Goal: Check status: Check status

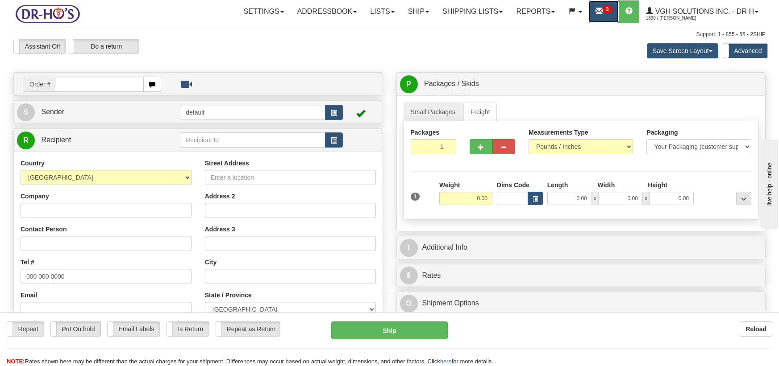
click at [604, 21] on link "3" at bounding box center [604, 11] width 30 height 22
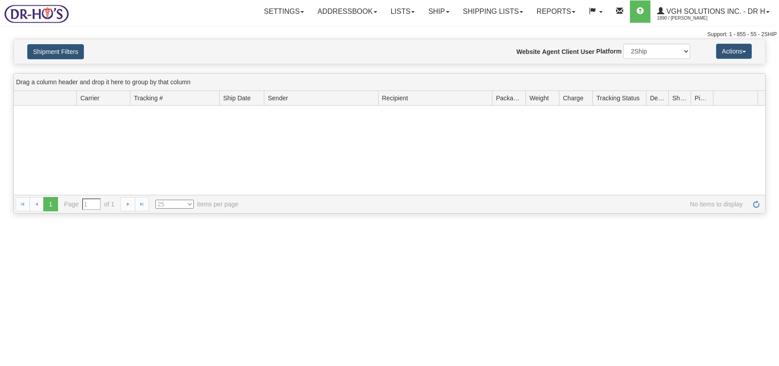
type input "From 10/06/2025 To 10/07/2025"
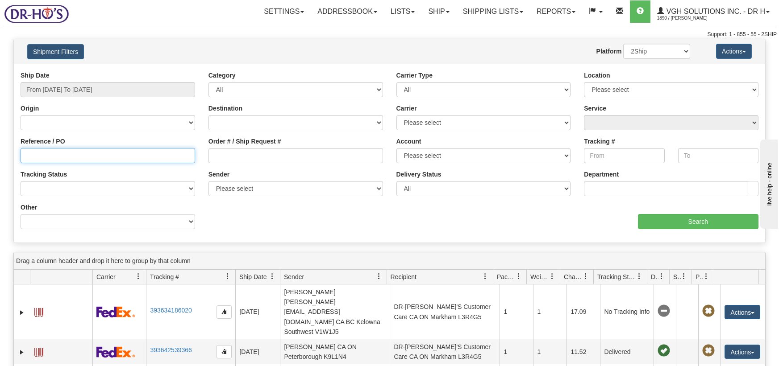
click at [89, 152] on input "Reference / PO" at bounding box center [108, 155] width 174 height 15
click at [317, 10] on link "Addressbook" at bounding box center [347, 11] width 73 height 22
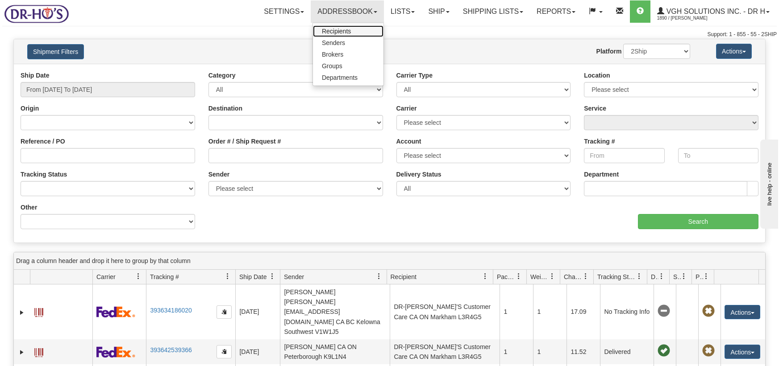
click at [339, 35] on link "Recipients" at bounding box center [348, 31] width 71 height 12
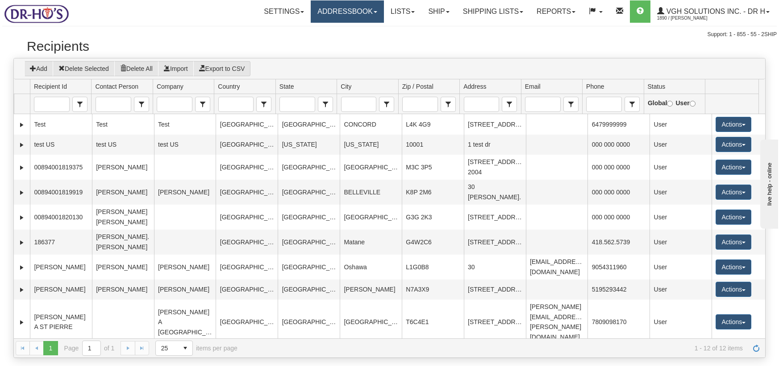
click at [335, 12] on link "Addressbook" at bounding box center [347, 11] width 73 height 22
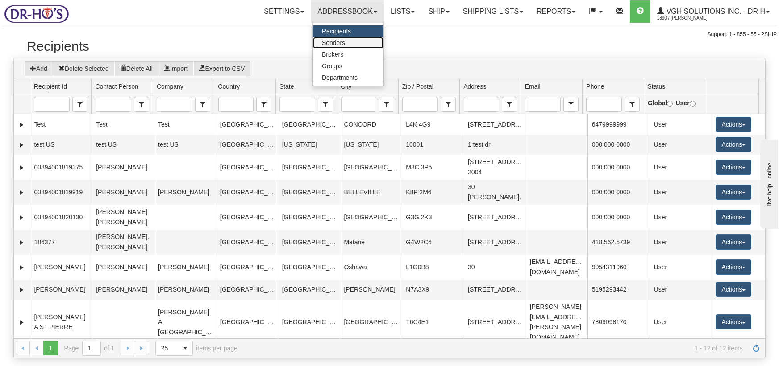
click at [338, 47] on link "Senders" at bounding box center [348, 43] width 71 height 12
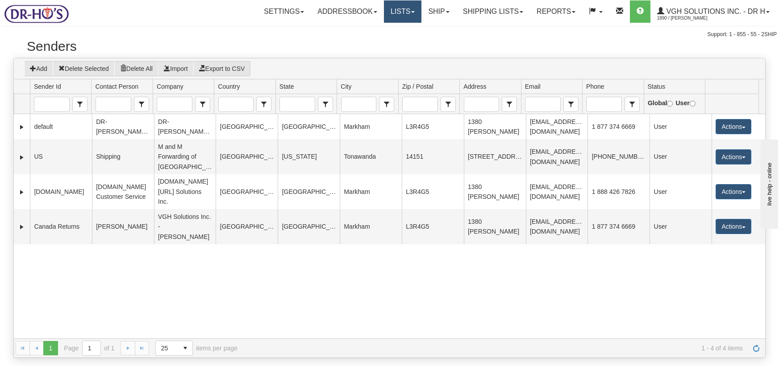
click at [403, 8] on link "Lists" at bounding box center [402, 11] width 37 height 22
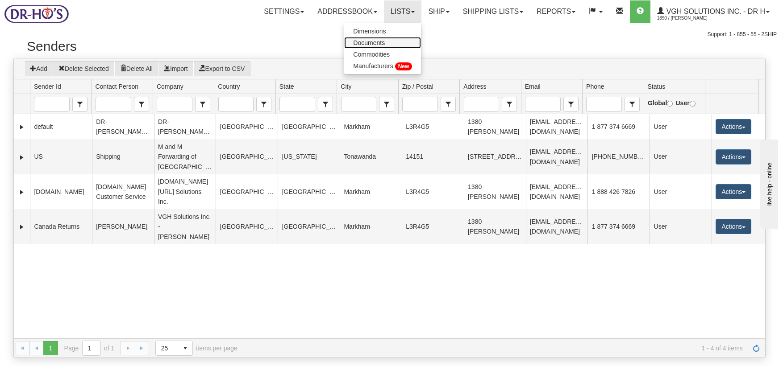
click at [373, 39] on span "Documents" at bounding box center [369, 42] width 32 height 7
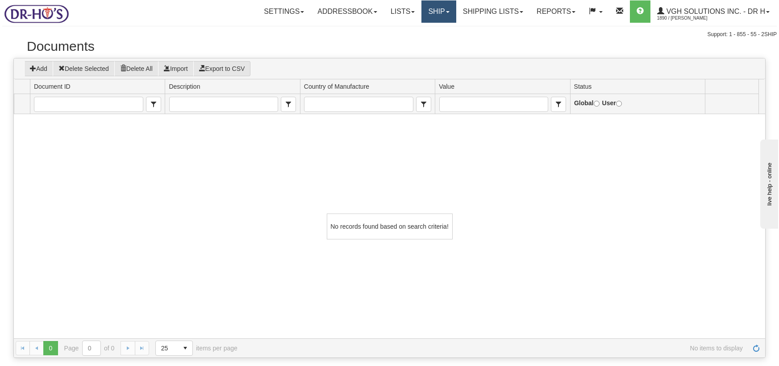
click at [442, 8] on link "Ship" at bounding box center [438, 11] width 34 height 22
click at [432, 46] on span "OnHold / Order Queue" at bounding box center [415, 42] width 63 height 7
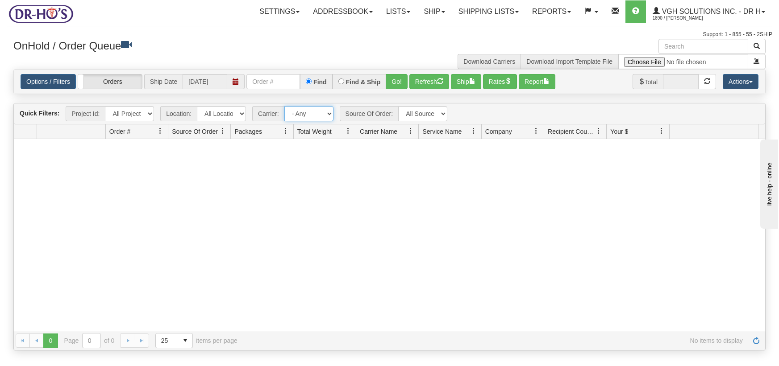
click at [321, 116] on select "- Any - Has NO carrier assigned - Has a carrier assigned" at bounding box center [308, 113] width 49 height 15
click at [449, 160] on div at bounding box center [389, 235] width 751 height 192
click at [268, 84] on input "text" at bounding box center [273, 81] width 54 height 15
type input "1207300"
click at [396, 74] on div "Options / Filters Group Shipments Orders Ship Date 10/07/2025 1207300 Find Find…" at bounding box center [389, 82] width 751 height 24
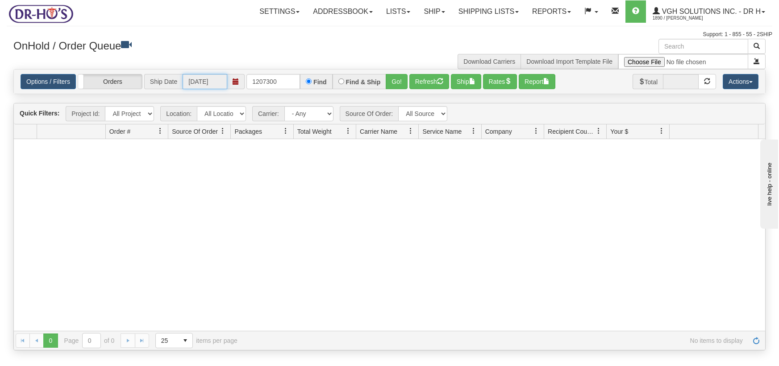
click at [212, 83] on input "[DATE]" at bounding box center [205, 81] width 45 height 15
click at [233, 83] on span at bounding box center [235, 82] width 6 height 6
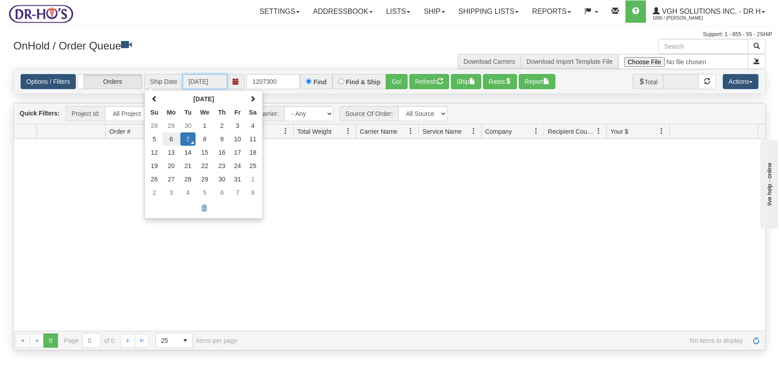
click at [172, 141] on td "6" at bounding box center [171, 139] width 18 height 13
type input "10/06/2025"
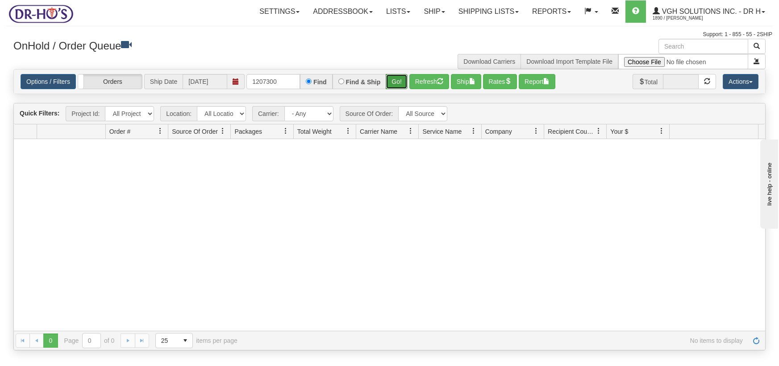
click at [398, 82] on button "Go!" at bounding box center [397, 81] width 22 height 15
click at [303, 115] on select "- Any - Has NO carrier assigned - Has a carrier assigned" at bounding box center [308, 113] width 49 height 15
click at [138, 112] on select "All Projects" at bounding box center [129, 113] width 49 height 15
click at [232, 115] on select "All Locations Markham Queen City Distribution Costco.ca Canada Returns" at bounding box center [221, 113] width 49 height 15
select select "3572"
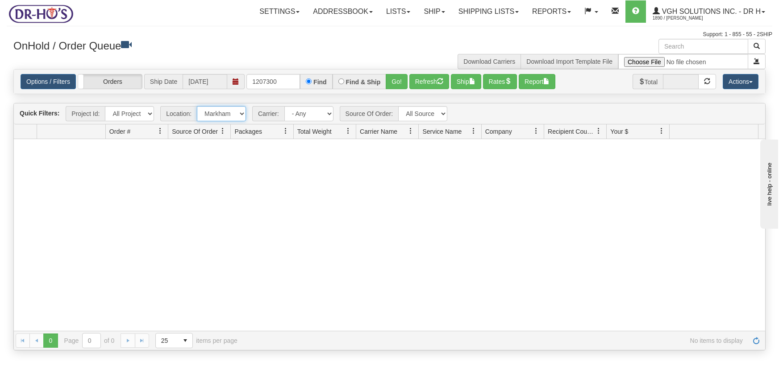
click at [197, 106] on select "All Locations Markham Queen City Distribution Costco.ca Canada Returns" at bounding box center [221, 113] width 49 height 15
click at [469, 13] on link "Shipping lists" at bounding box center [489, 11] width 74 height 22
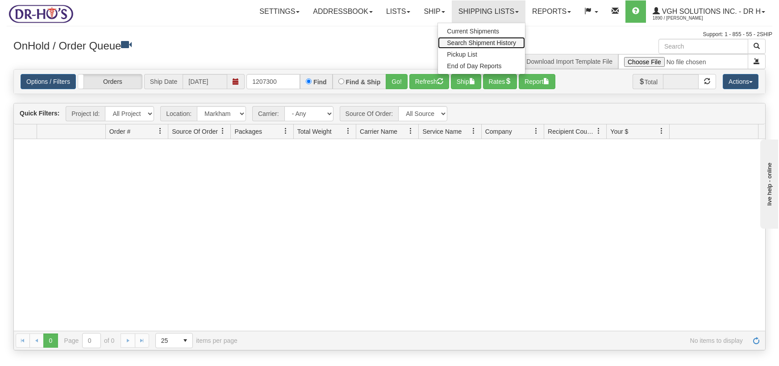
click at [465, 38] on link "Search Shipment History" at bounding box center [481, 43] width 87 height 12
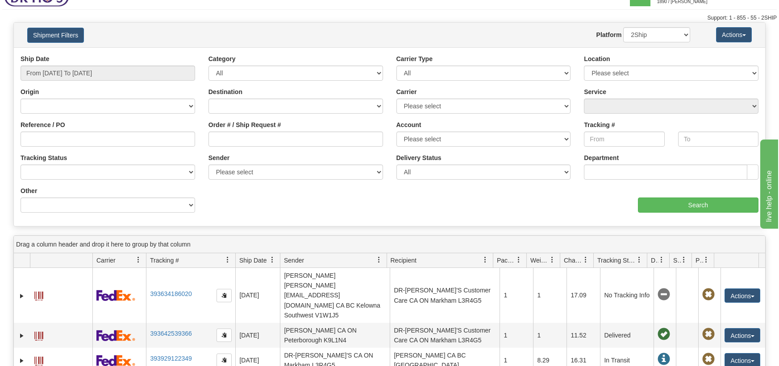
scroll to position [45, 0]
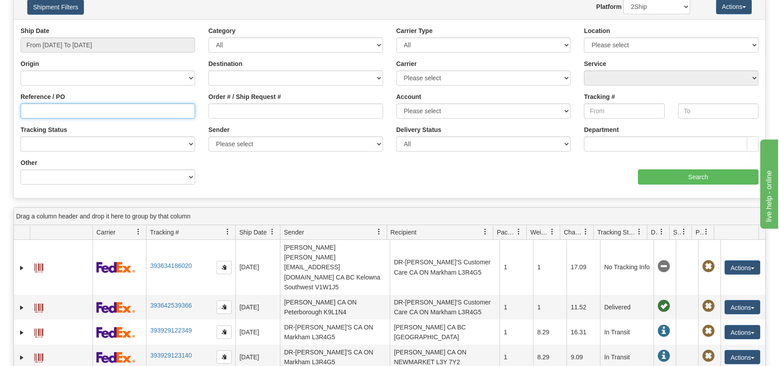
click at [115, 104] on input "Reference / PO" at bounding box center [108, 111] width 174 height 15
paste input "phils@sasktel.net"
click at [83, 101] on div "Reference / PO phils@sasktel.net" at bounding box center [108, 105] width 174 height 26
click at [78, 108] on input "phils@sasktel.net" at bounding box center [108, 111] width 174 height 15
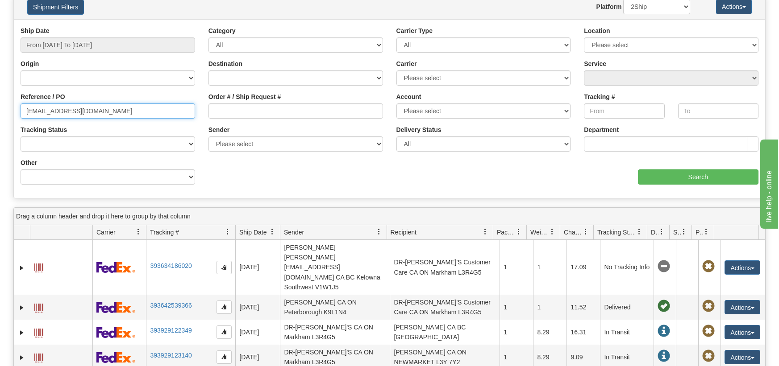
click at [78, 108] on input "phils@sasktel.net" at bounding box center [108, 111] width 174 height 15
type input "1207300"
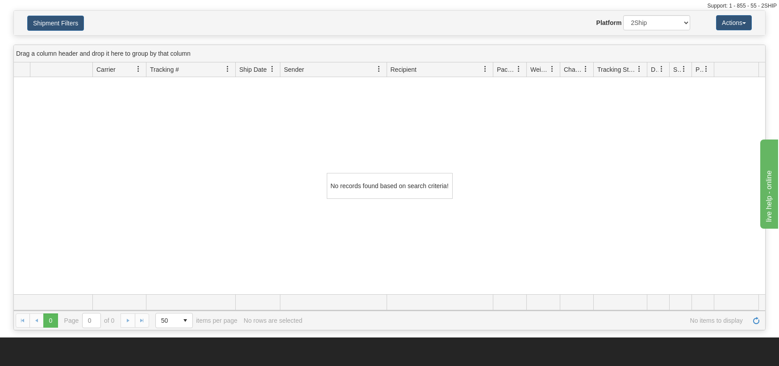
scroll to position [0, 0]
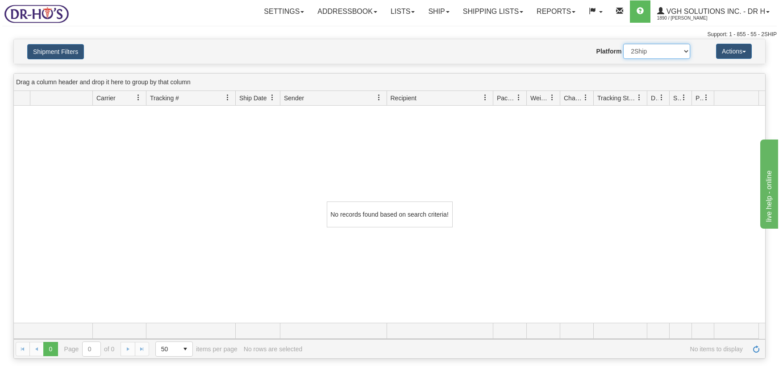
click at [641, 57] on select "2Ship Imported" at bounding box center [656, 51] width 67 height 15
click at [526, 47] on div "Website Agent Nothing selected Client User Platform 2Ship Imported" at bounding box center [419, 51] width 553 height 15
click at [535, 14] on link "Reports" at bounding box center [556, 11] width 52 height 22
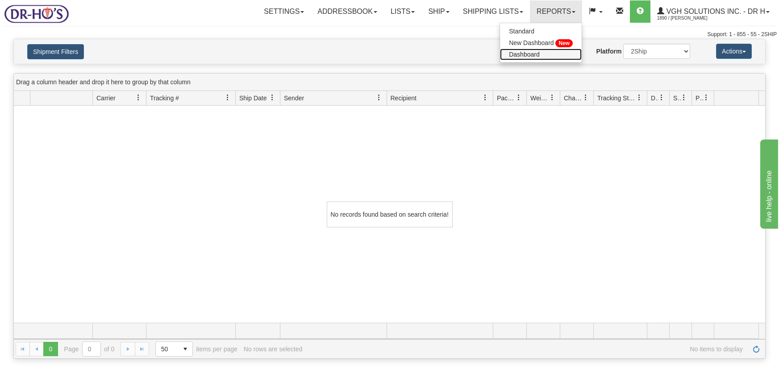
click at [529, 58] on span "Dashboard" at bounding box center [524, 54] width 31 height 7
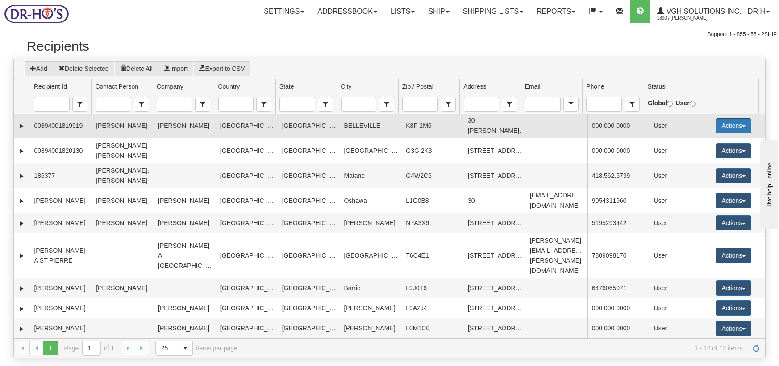
click at [726, 124] on button "Actions" at bounding box center [733, 125] width 36 height 15
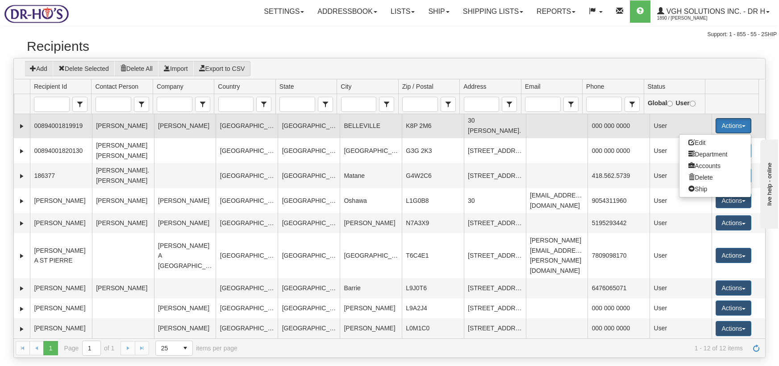
click at [725, 125] on button "Actions" at bounding box center [733, 125] width 36 height 15
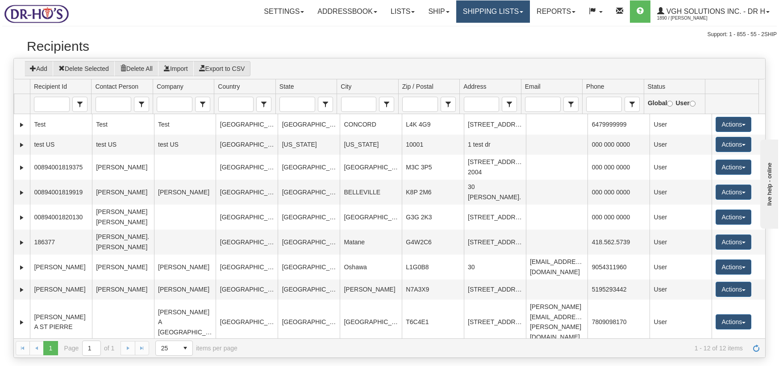
click at [490, 14] on link "Shipping lists" at bounding box center [493, 11] width 74 height 22
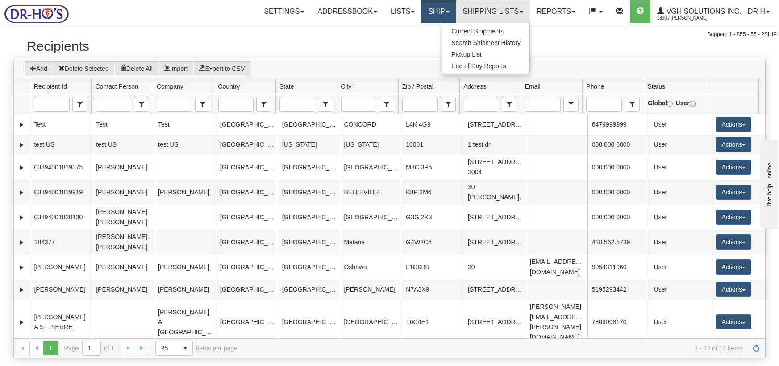
click at [427, 20] on link "Ship" at bounding box center [438, 11] width 34 height 22
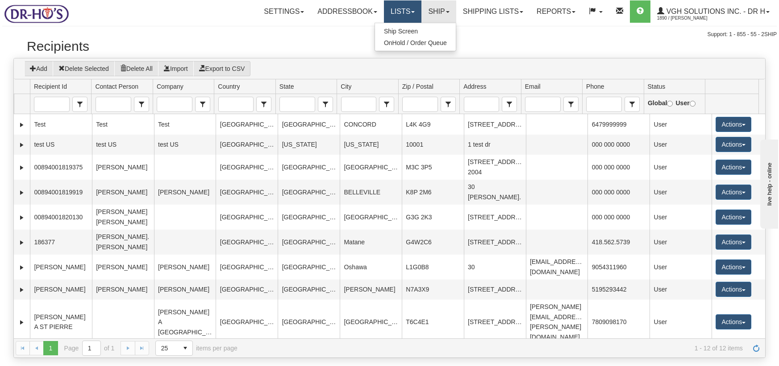
click at [384, 8] on link "Lists" at bounding box center [402, 11] width 37 height 22
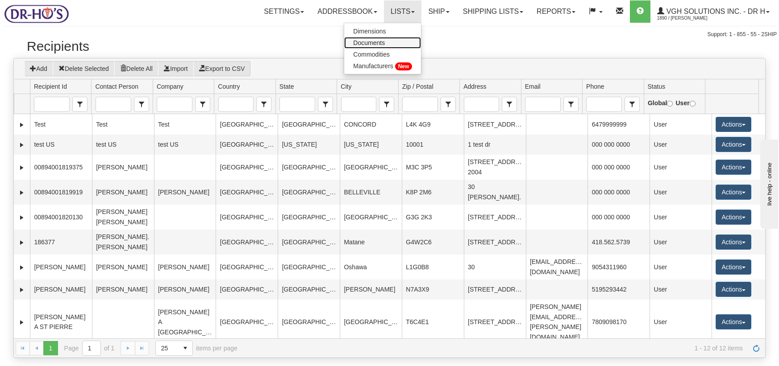
click at [368, 43] on span "Documents" at bounding box center [369, 42] width 32 height 7
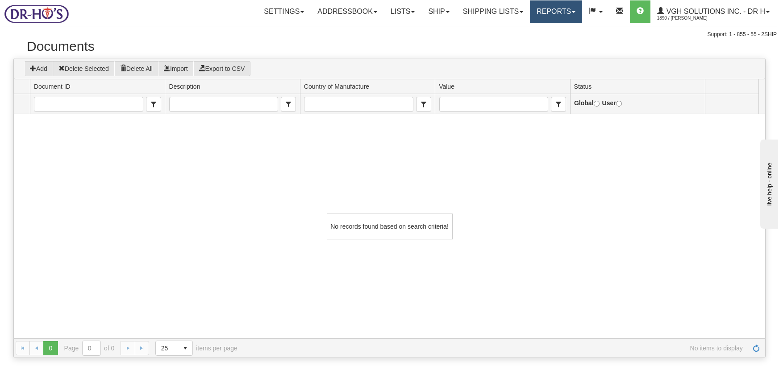
drag, startPoint x: 557, startPoint y: 20, endPoint x: 554, endPoint y: 23, distance: 4.7
click at [557, 21] on link "Reports" at bounding box center [556, 11] width 52 height 22
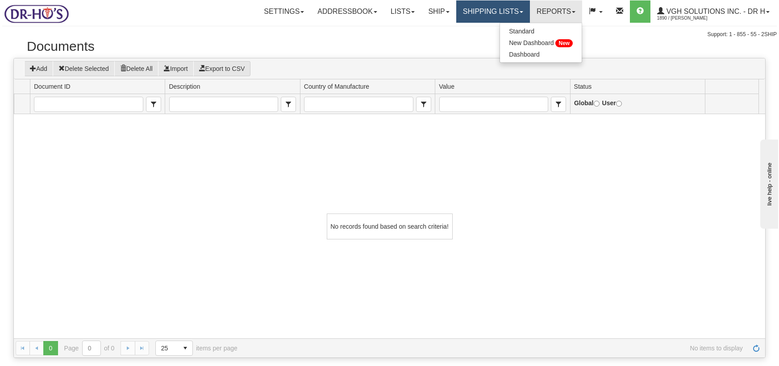
click at [505, 13] on link "Shipping lists" at bounding box center [493, 11] width 74 height 22
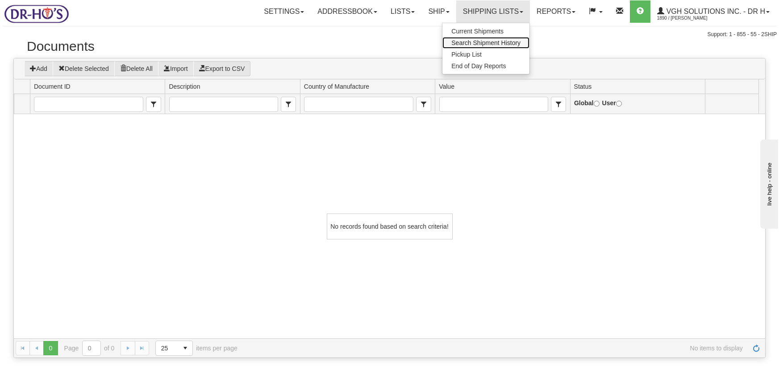
click at [481, 45] on span "Search Shipment History" at bounding box center [485, 42] width 69 height 7
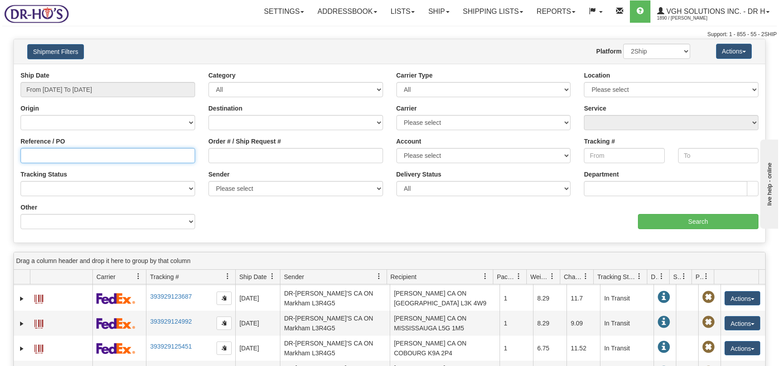
click at [112, 162] on input "Reference / PO" at bounding box center [108, 155] width 174 height 15
paste input "[EMAIL_ADDRESS][DOMAIN_NAME]"
type input "[EMAIL_ADDRESS][DOMAIN_NAME]"
click at [128, 89] on input "From [DATE] To [DATE]" at bounding box center [108, 89] width 174 height 15
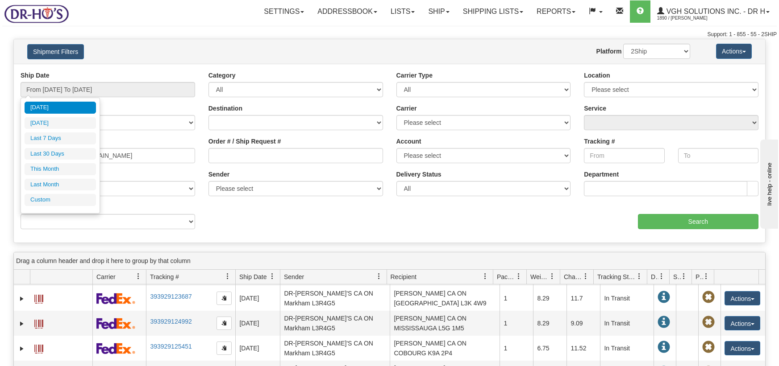
drag, startPoint x: 69, startPoint y: 123, endPoint x: 74, endPoint y: 125, distance: 5.4
click at [70, 123] on li "[DATE]" at bounding box center [60, 123] width 71 height 12
type input "From 10/06/2025 To 10/06/2025"
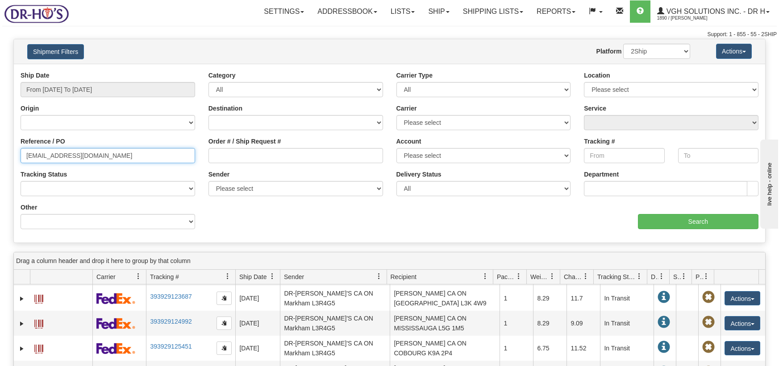
click at [67, 156] on input "phils@sasktel.net" at bounding box center [108, 155] width 174 height 15
click at [67, 155] on input "phils@sasktel.net" at bounding box center [108, 155] width 174 height 15
click at [110, 161] on input "1" at bounding box center [108, 155] width 174 height 15
type input "1207300"
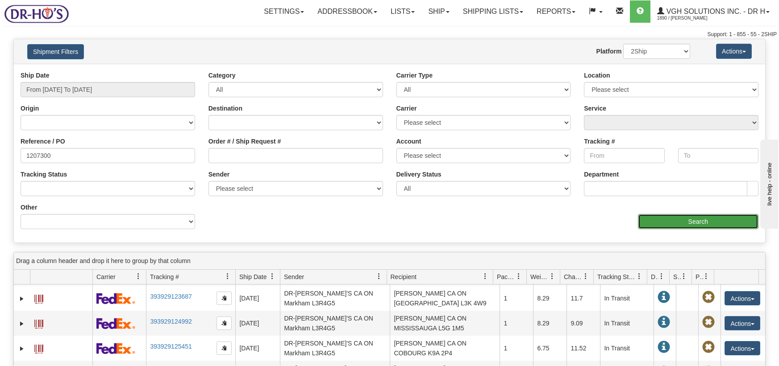
click at [678, 221] on input "Search" at bounding box center [698, 221] width 120 height 15
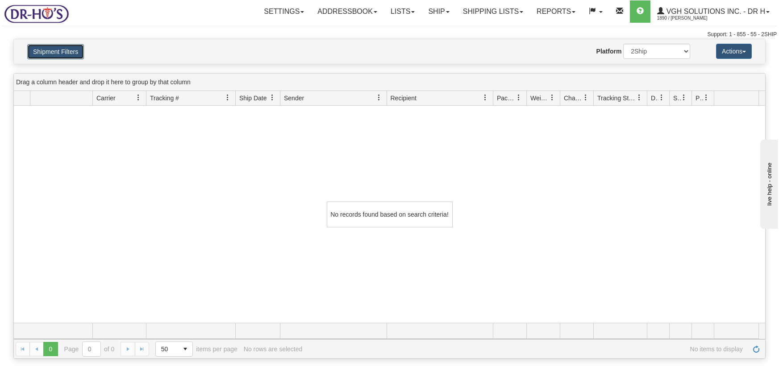
click at [67, 48] on button "Shipment Filters" at bounding box center [55, 51] width 57 height 15
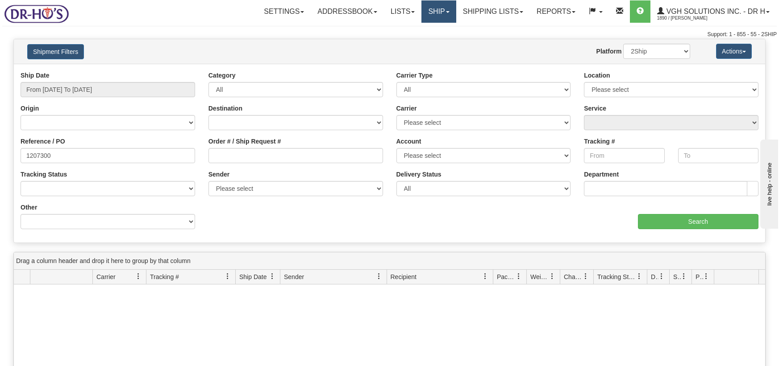
click at [430, 17] on link "Ship" at bounding box center [438, 11] width 34 height 22
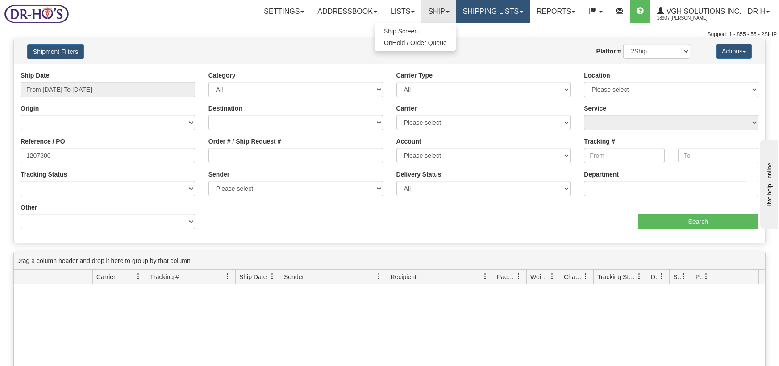
click at [482, 15] on link "Shipping lists" at bounding box center [493, 11] width 74 height 22
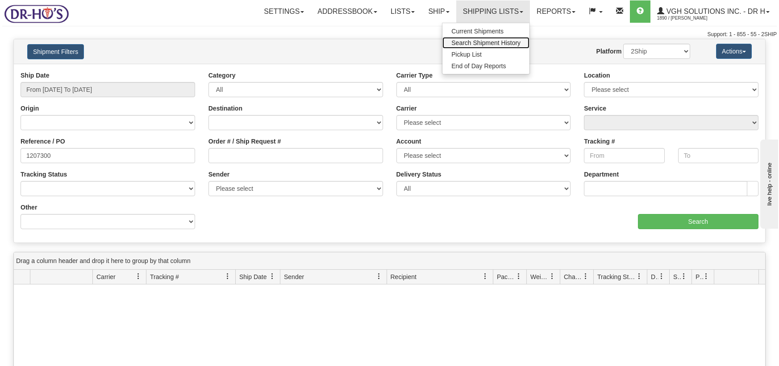
drag, startPoint x: 479, startPoint y: 45, endPoint x: 495, endPoint y: 42, distance: 16.2
click at [480, 45] on span "Search Shipment History" at bounding box center [485, 42] width 69 height 7
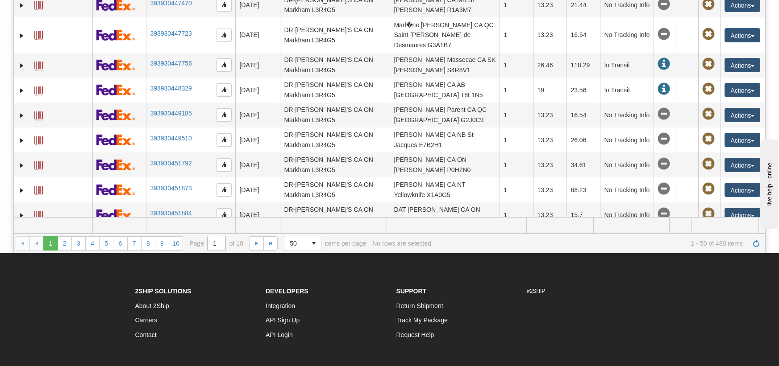
scroll to position [267, 0]
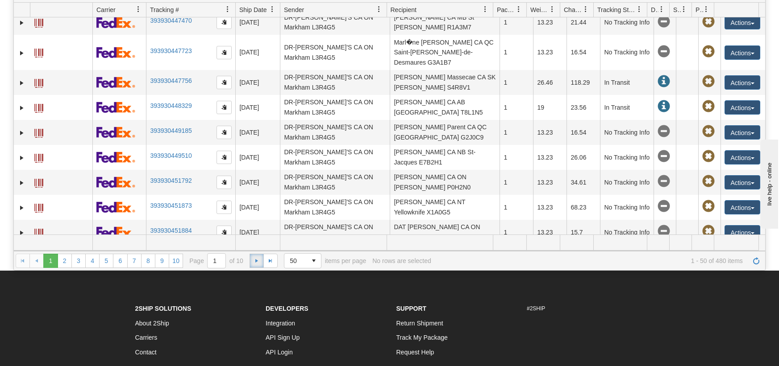
click at [258, 263] on span "Go to the next page" at bounding box center [256, 260] width 7 height 7
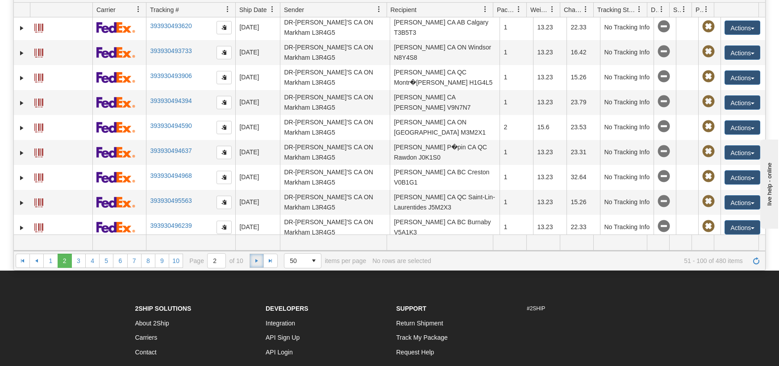
click at [258, 263] on span "Go to the next page" at bounding box center [256, 260] width 7 height 7
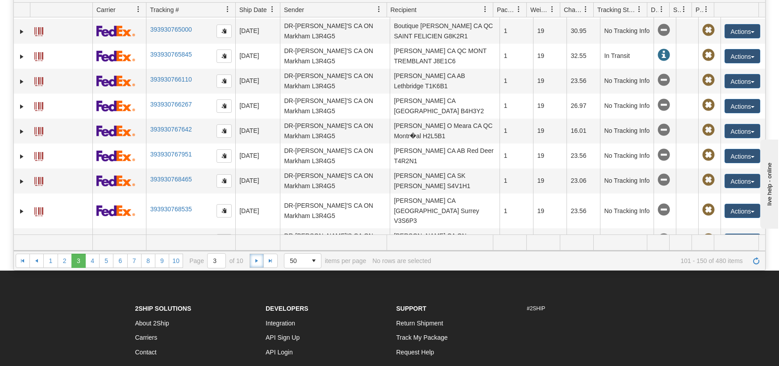
scroll to position [580, 0]
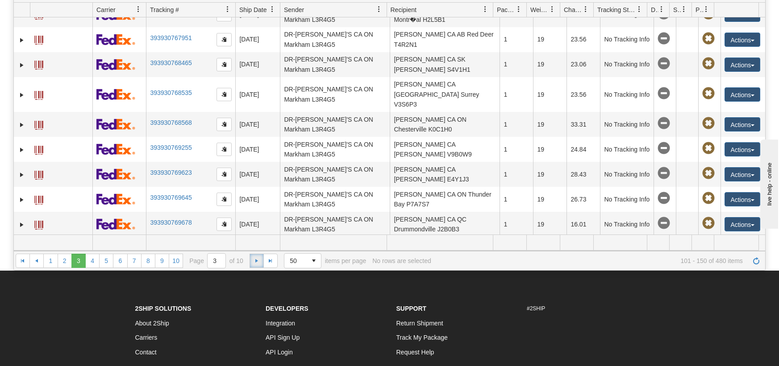
click at [259, 263] on span "Go to the next page" at bounding box center [256, 260] width 7 height 7
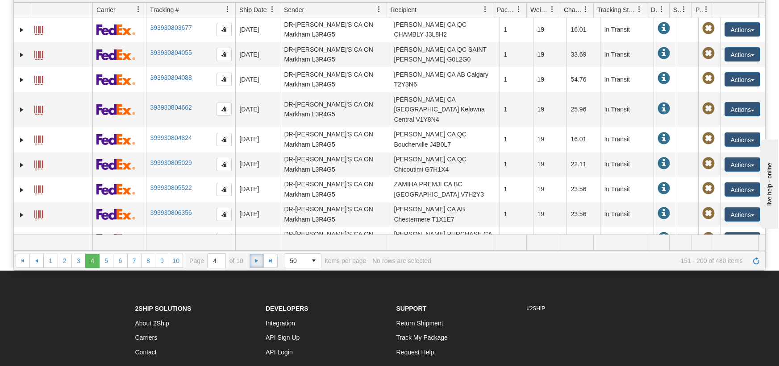
click at [261, 262] on link "Go to the next page" at bounding box center [256, 261] width 14 height 14
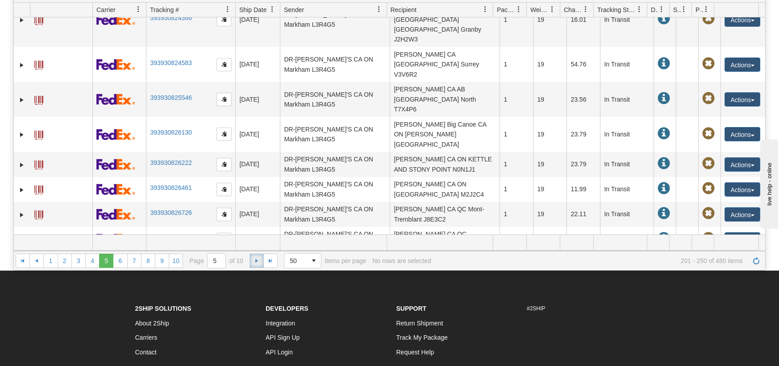
click at [261, 262] on link "Go to the next page" at bounding box center [256, 261] width 14 height 14
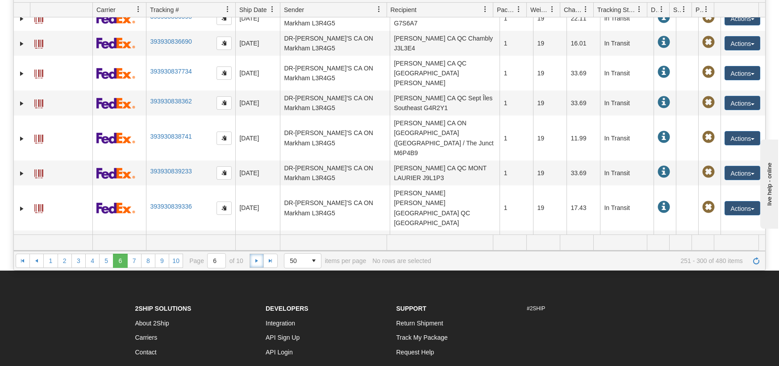
scroll to position [0, 0]
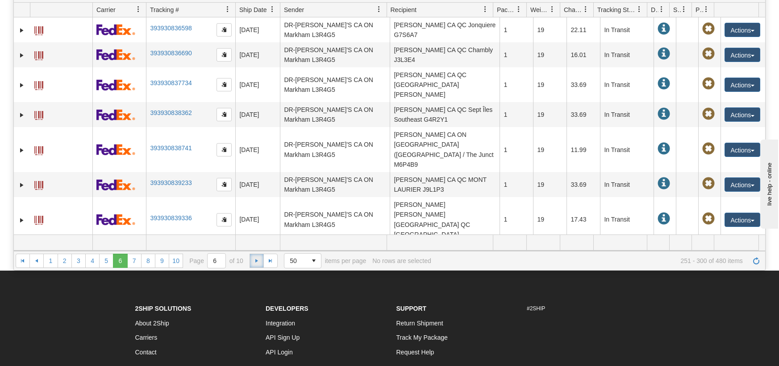
click at [260, 264] on link "Go to the next page" at bounding box center [256, 261] width 14 height 14
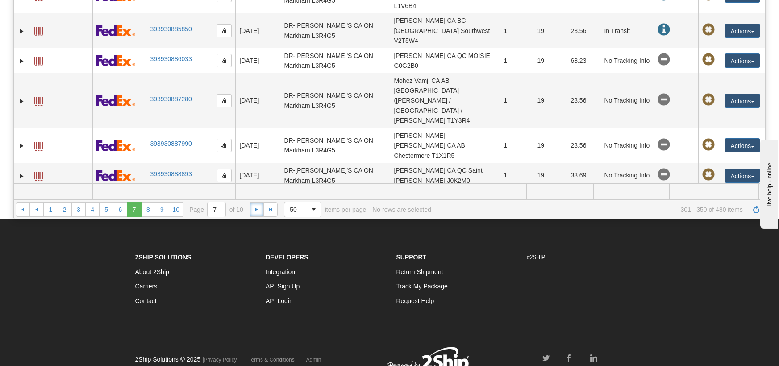
scroll to position [312, 0]
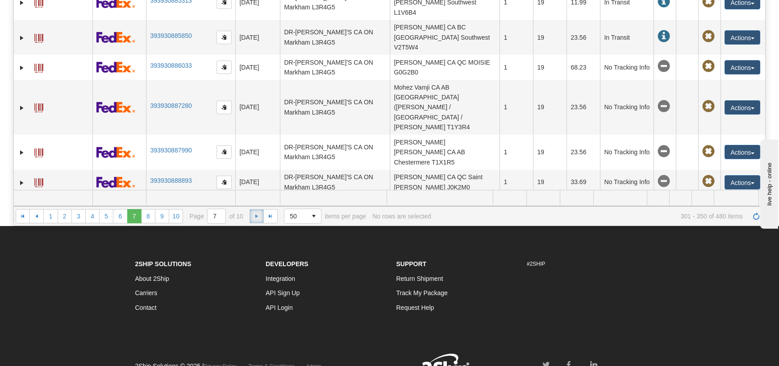
click at [252, 213] on link "Go to the next page" at bounding box center [256, 216] width 14 height 14
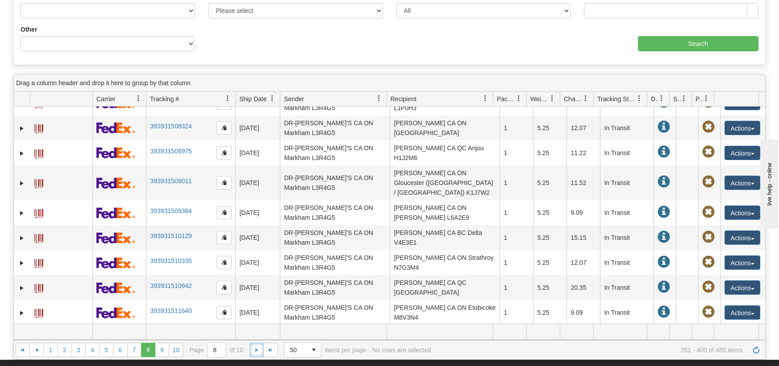
scroll to position [446, 0]
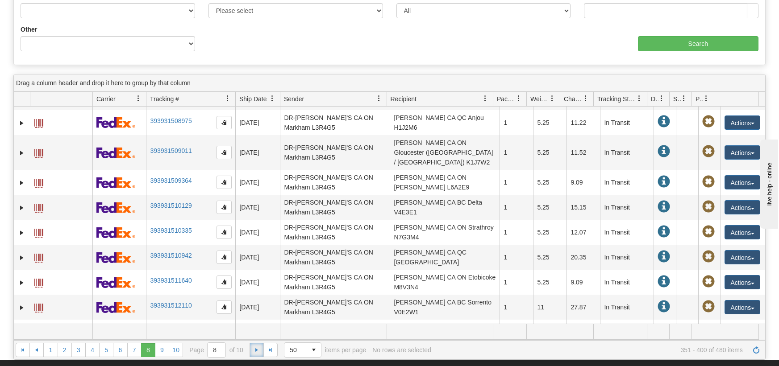
click at [258, 350] on span "Go to the next page" at bounding box center [256, 350] width 7 height 7
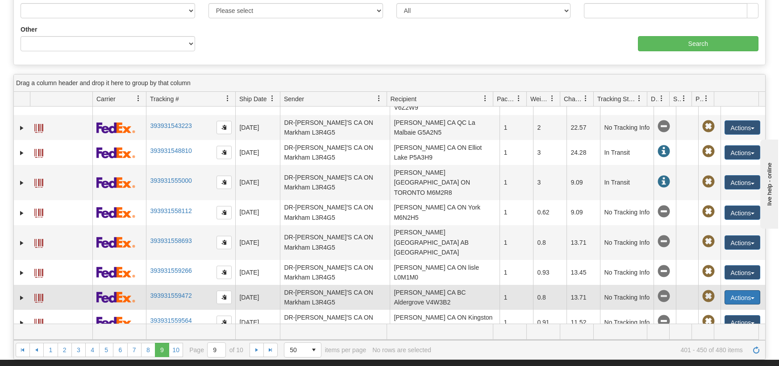
click at [738, 290] on button "Actions" at bounding box center [742, 297] width 36 height 14
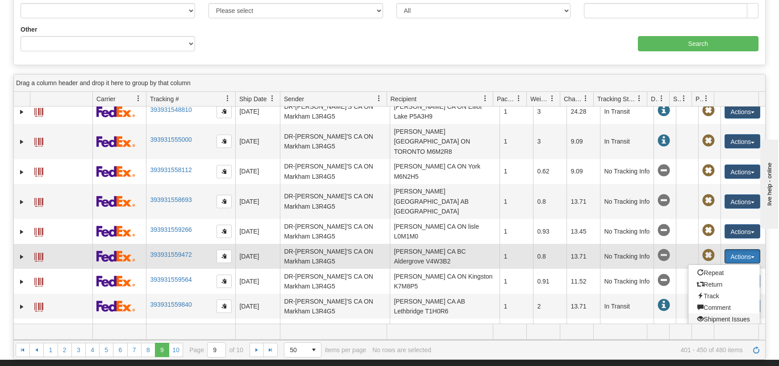
scroll to position [491, 0]
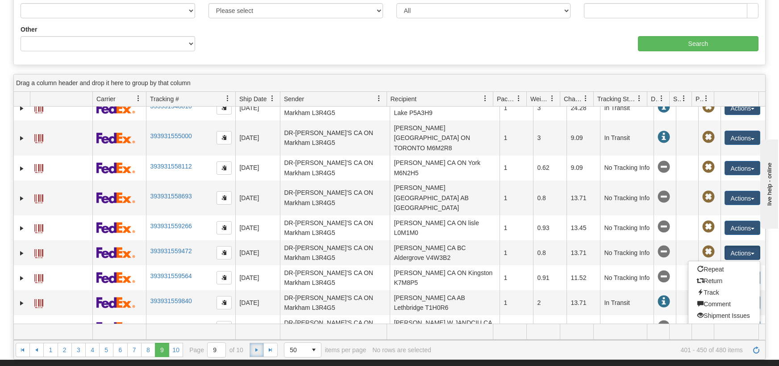
click at [259, 351] on span "Go to the next page" at bounding box center [256, 350] width 7 height 7
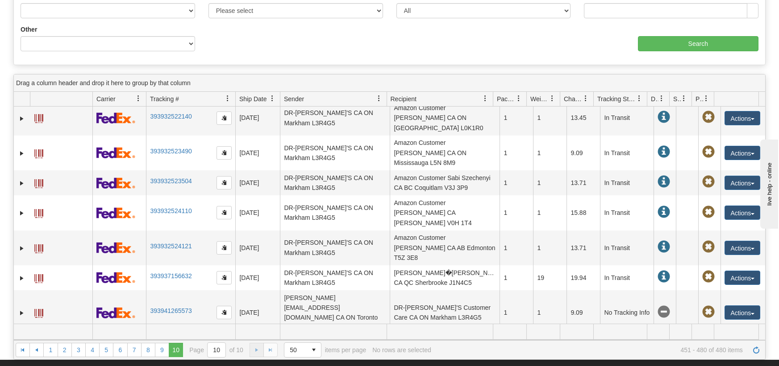
click at [259, 351] on div "1 2 3 4 5 6 7 8 9 10 1 2 3 4 5 6 7 8 9 10 Page 10 of 10 50 25 50 100 500 1000 i…" at bounding box center [389, 349] width 751 height 19
click at [375, 98] on span at bounding box center [378, 98] width 7 height 7
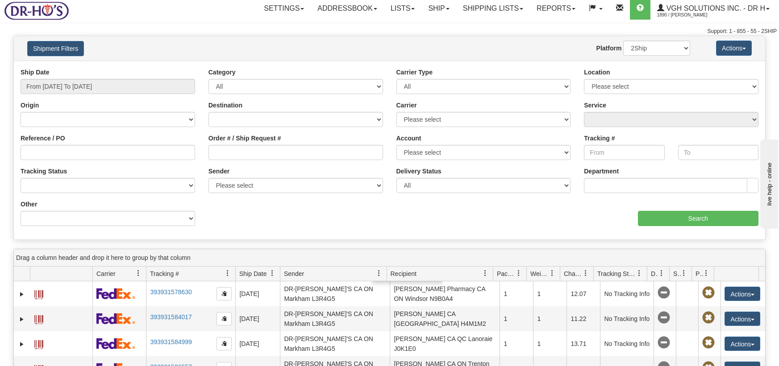
scroll to position [0, 0]
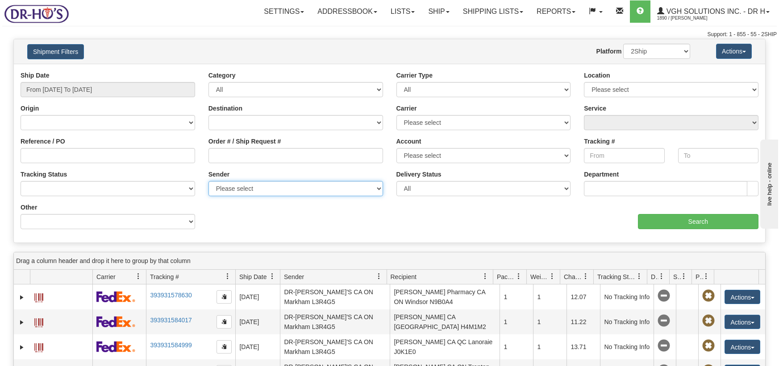
click at [262, 189] on select "Please select DR-HO'S, DR-HO'S, (CA) M and M Forwarding of Buffalo, Shipping, (…" at bounding box center [295, 188] width 174 height 15
click at [499, 222] on div "aaa Search" at bounding box center [578, 216] width 376 height 26
click at [337, 93] on select "All Inbound Outbound" at bounding box center [295, 89] width 174 height 15
click at [467, 94] on select "All Most Common Small Package (Parcel / Courier) International Less Than Truckl…" at bounding box center [483, 89] width 174 height 15
click at [649, 92] on select "Please select Markham Queen City Distribution Costco.ca Canada Returns" at bounding box center [671, 89] width 174 height 15
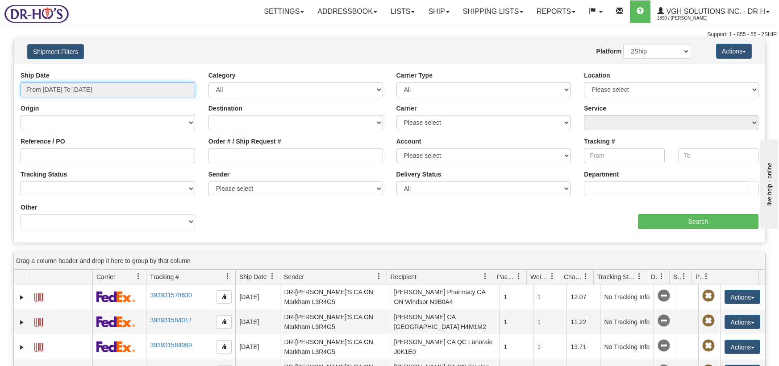
click at [130, 94] on input "From 10/06/2025 To 10/07/2025" at bounding box center [108, 89] width 174 height 15
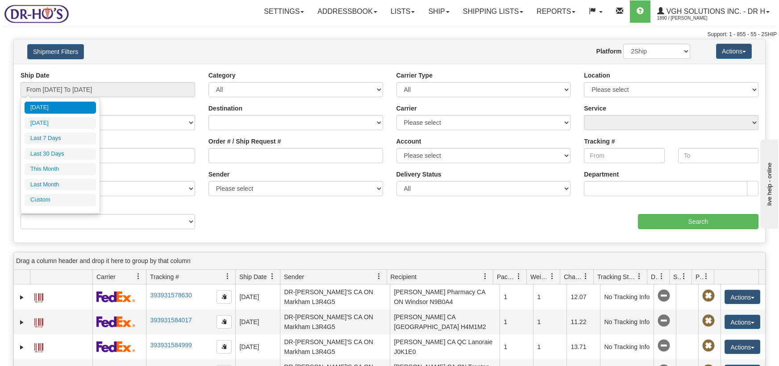
click at [391, 223] on div "aaa Search" at bounding box center [578, 216] width 376 height 26
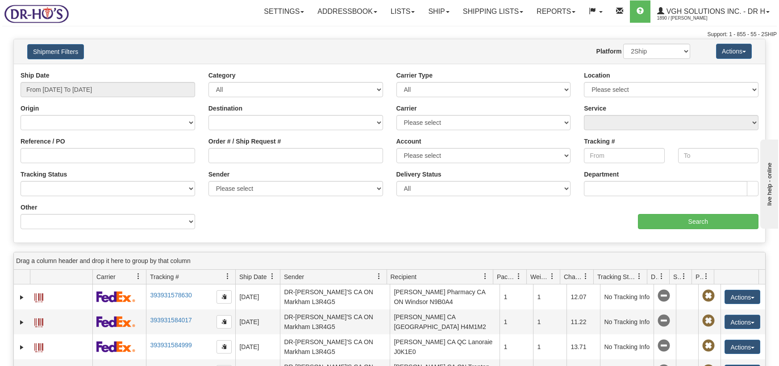
click at [451, 148] on div "Account Please select Purolator 3553136 Canpar 42091082 Canada Post Stalco FedE…" at bounding box center [483, 150] width 174 height 26
click at [441, 161] on select "Please select Purolator 3553136 Canpar 42091082 Canada Post Stalco FedEx USD Be…" at bounding box center [483, 155] width 174 height 15
click at [628, 158] on input "Tracking #" at bounding box center [624, 155] width 80 height 15
click at [71, 59] on button "Shipment Filters" at bounding box center [55, 51] width 57 height 15
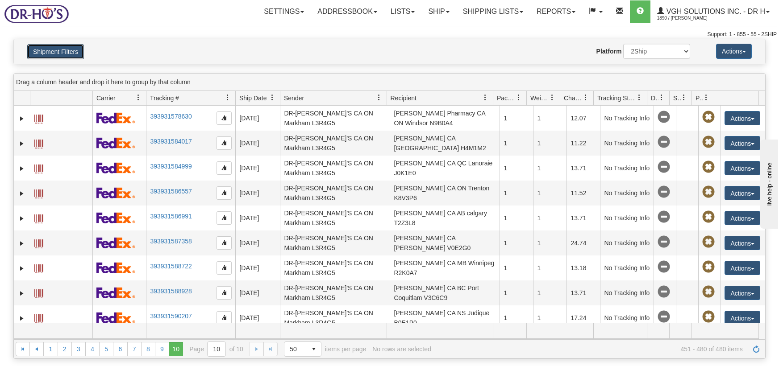
click at [483, 96] on span at bounding box center [484, 97] width 7 height 7
click at [225, 71] on div "Please wait... × Confirm Delete Delete Cancel × Confirm Delete Yes No Cancel × …" at bounding box center [389, 199] width 779 height 320
click at [54, 46] on button "Shipment Filters" at bounding box center [55, 51] width 57 height 15
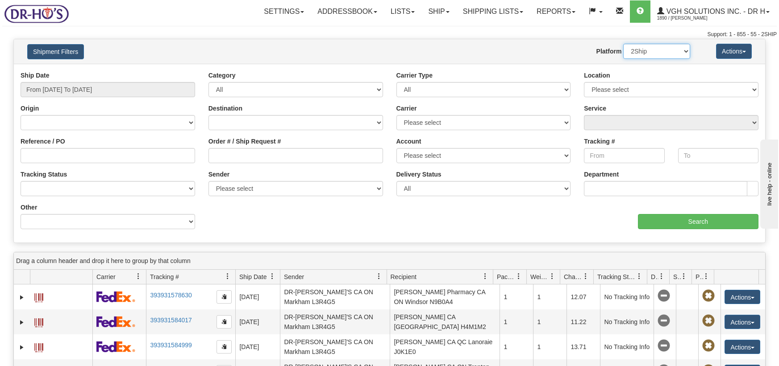
click at [656, 54] on select "2Ship Imported" at bounding box center [656, 51] width 67 height 15
drag, startPoint x: 449, startPoint y: 48, endPoint x: 454, endPoint y: 47, distance: 5.0
click at [450, 48] on div "Website Agent Nothing selected Client User Platform 2Ship Imported" at bounding box center [419, 51] width 553 height 15
click at [738, 52] on button "Actions" at bounding box center [734, 51] width 36 height 15
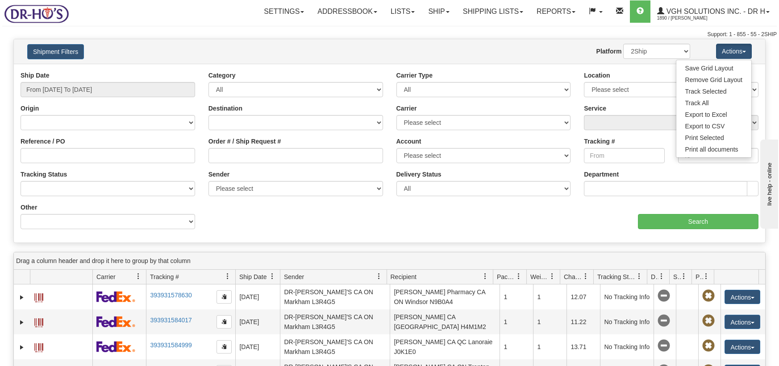
click at [360, 44] on div "Website Agent Nothing selected Client User Platform 2Ship Imported" at bounding box center [419, 51] width 553 height 15
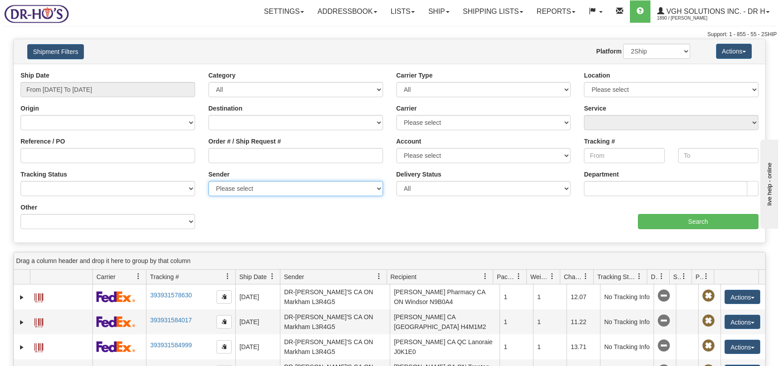
click at [293, 192] on select "Please select DR-HO'S, DR-HO'S, (CA) M and M Forwarding of Buffalo, Shipping, (…" at bounding box center [295, 188] width 174 height 15
click at [460, 229] on div "aaa Search" at bounding box center [578, 216] width 376 height 26
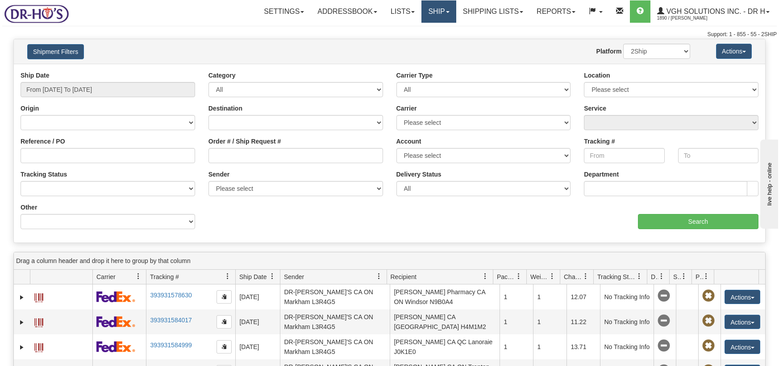
click at [447, 14] on link "Ship" at bounding box center [438, 11] width 34 height 22
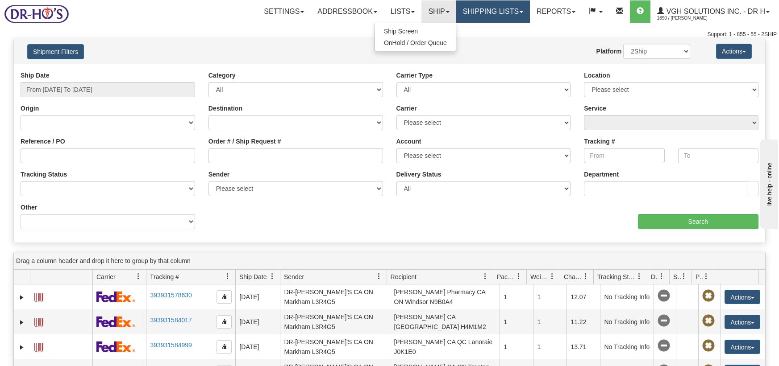
click at [506, 20] on link "Shipping lists" at bounding box center [493, 11] width 74 height 22
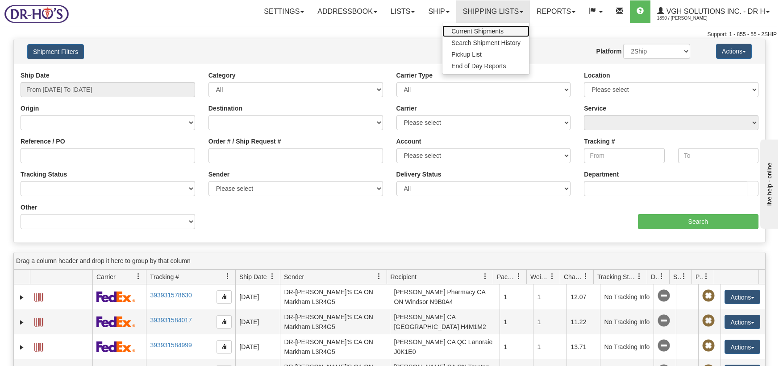
click at [498, 31] on span "Current Shipments" at bounding box center [477, 31] width 52 height 7
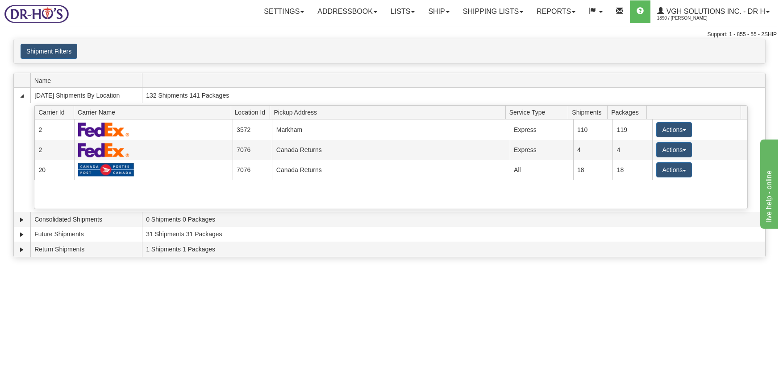
click at [45, 79] on span "Name" at bounding box center [88, 81] width 108 height 14
click at [548, 12] on link "Reports" at bounding box center [556, 11] width 52 height 22
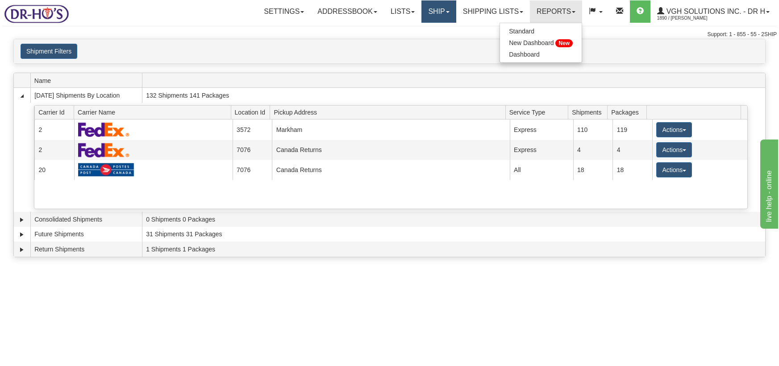
click at [424, 13] on link "Ship" at bounding box center [438, 11] width 34 height 22
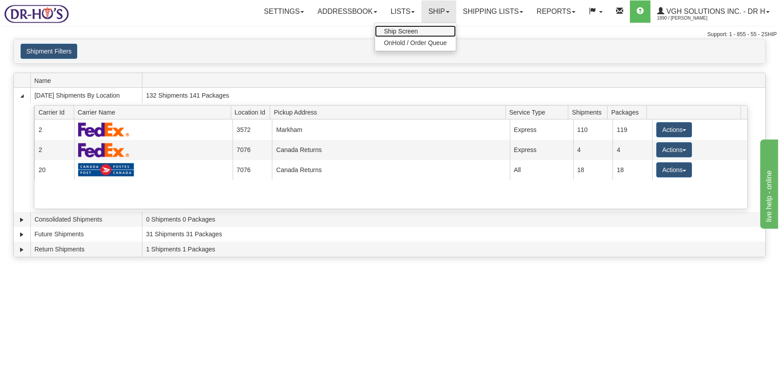
click at [407, 32] on span "Ship Screen" at bounding box center [401, 31] width 34 height 7
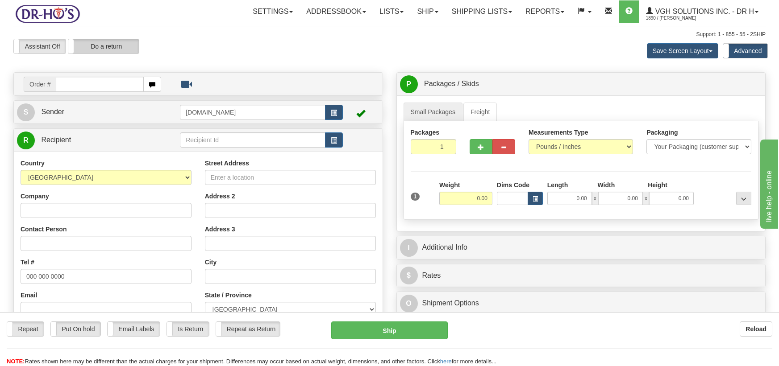
click at [100, 50] on label "Do a return" at bounding box center [103, 46] width 71 height 14
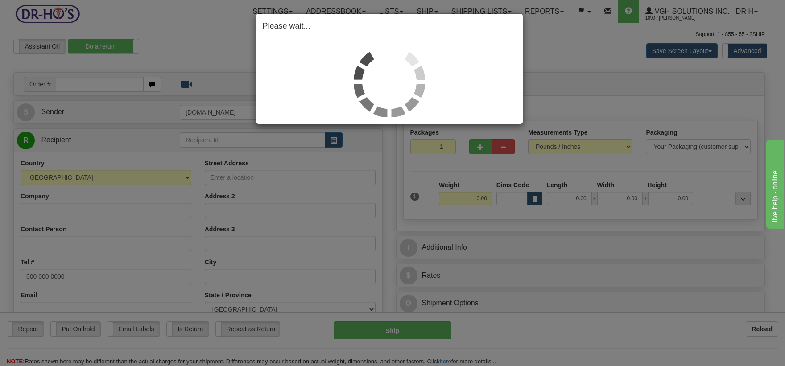
type input "[DOMAIN_NAME]"
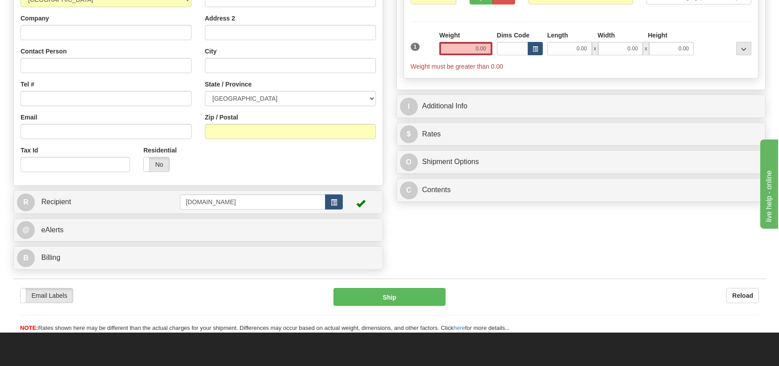
scroll to position [134, 0]
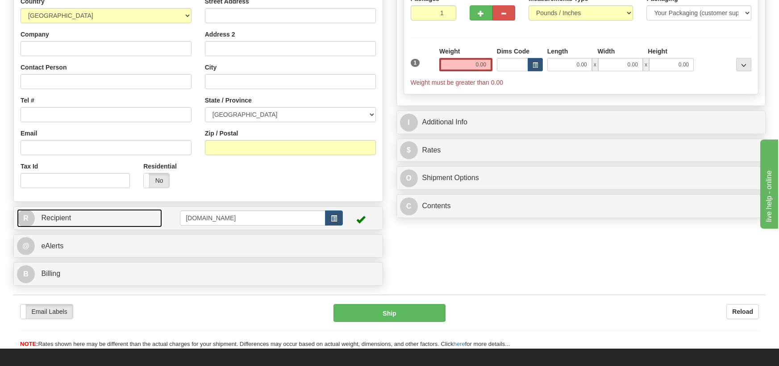
click at [104, 217] on link "R Recipient" at bounding box center [89, 218] width 145 height 18
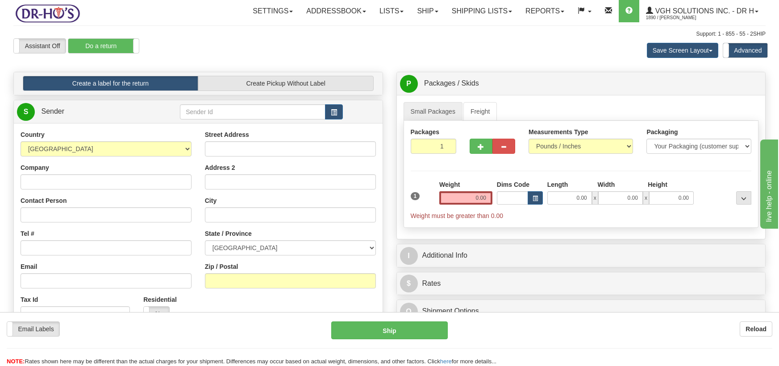
scroll to position [0, 0]
click at [88, 47] on label "Do a return" at bounding box center [103, 46] width 71 height 14
type input "[DOMAIN_NAME]"
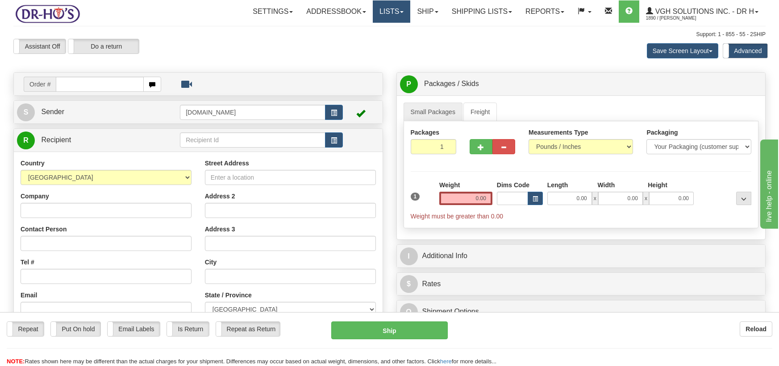
click at [379, 13] on link "Lists" at bounding box center [391, 11] width 37 height 22
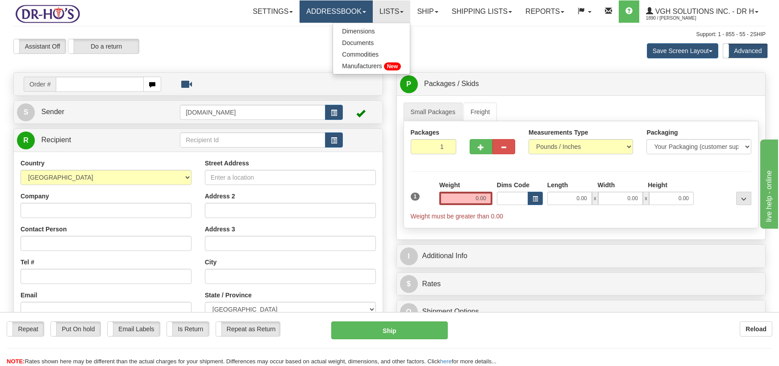
click at [329, 15] on link "Addressbook" at bounding box center [335, 11] width 73 height 22
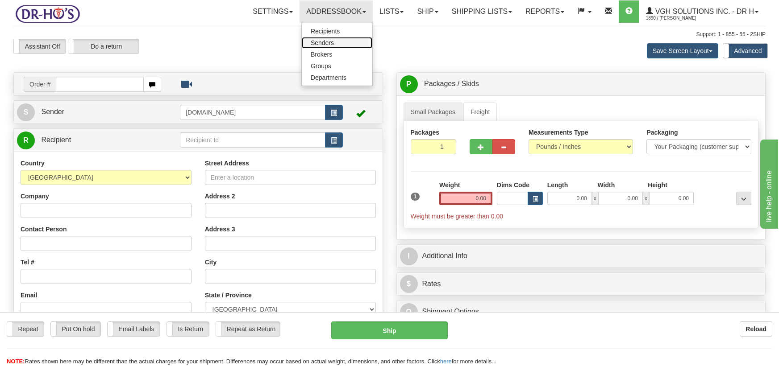
click at [328, 45] on link "Senders" at bounding box center [337, 43] width 71 height 12
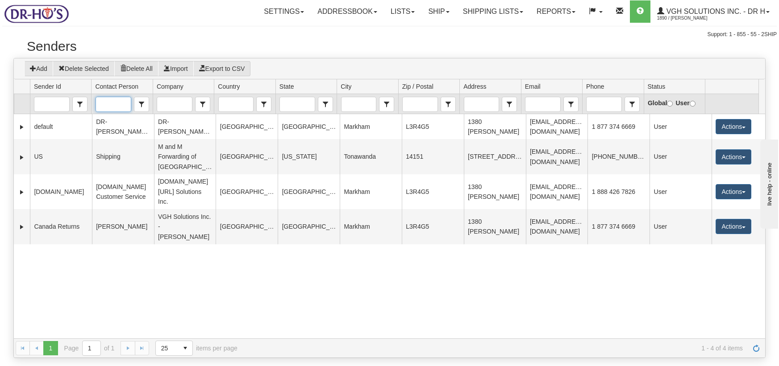
click at [113, 107] on input "Contact Person" at bounding box center [113, 104] width 35 height 14
paste input "[STREET_ADDRESS]"
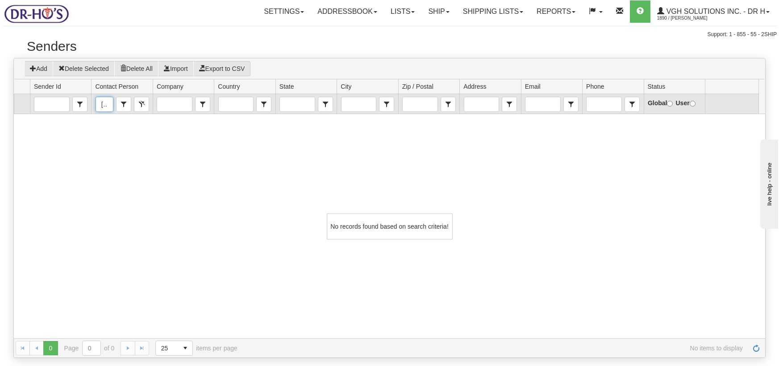
click at [105, 104] on input "[STREET_ADDRESS]" at bounding box center [104, 104] width 17 height 14
paste input "[PERSON_NAME]"
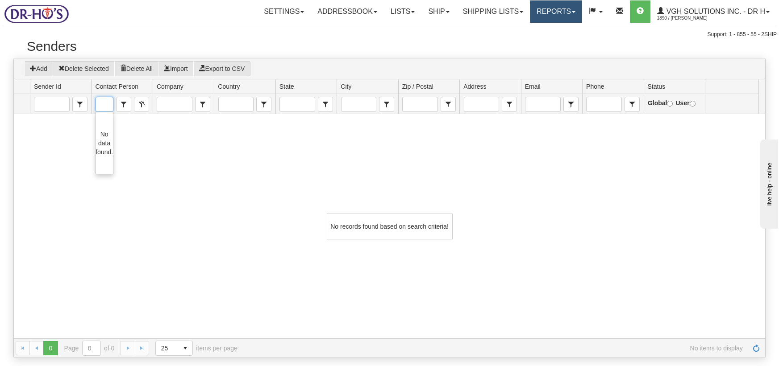
type input "Lindsay [STREET_ADDRESS]"
click at [559, 14] on link "Reports" at bounding box center [556, 11] width 52 height 22
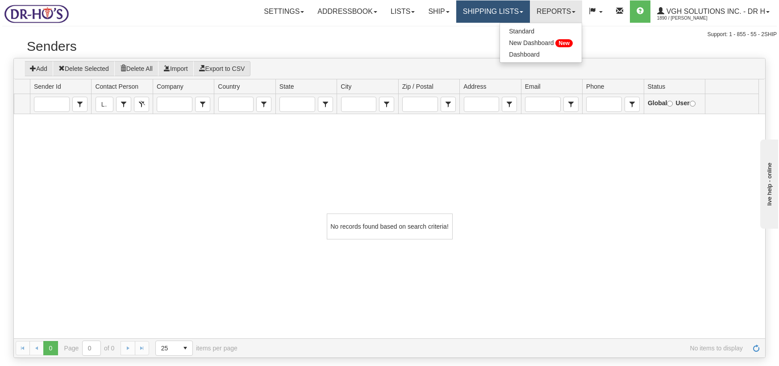
click at [502, 15] on link "Shipping lists" at bounding box center [493, 11] width 74 height 22
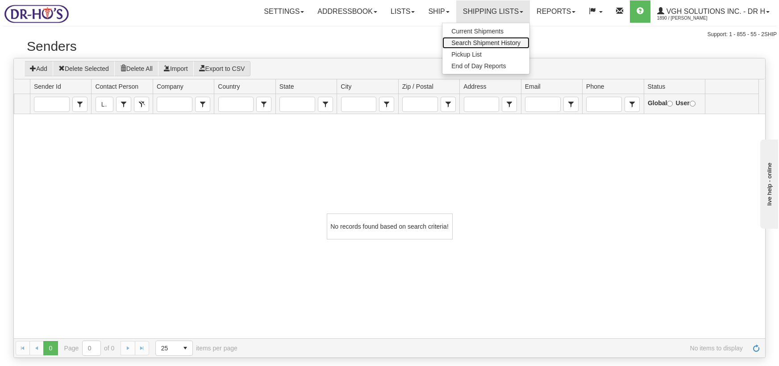
click at [495, 43] on span "Search Shipment History" at bounding box center [485, 42] width 69 height 7
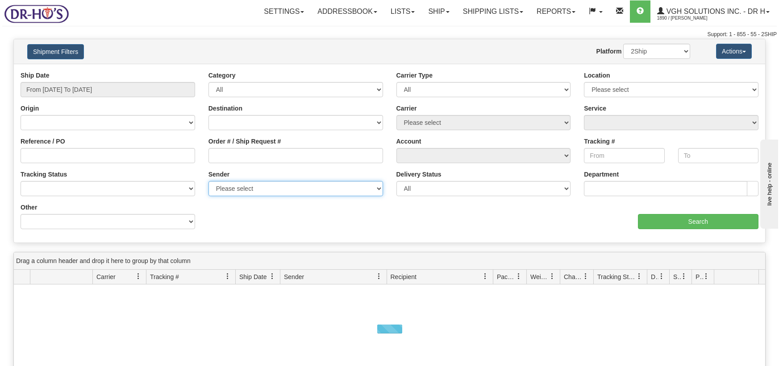
click at [255, 189] on select "Please select DR-HO'S, DR-HO'S, (CA) M and M Forwarding of Buffalo, Shipping, (…" at bounding box center [295, 188] width 174 height 15
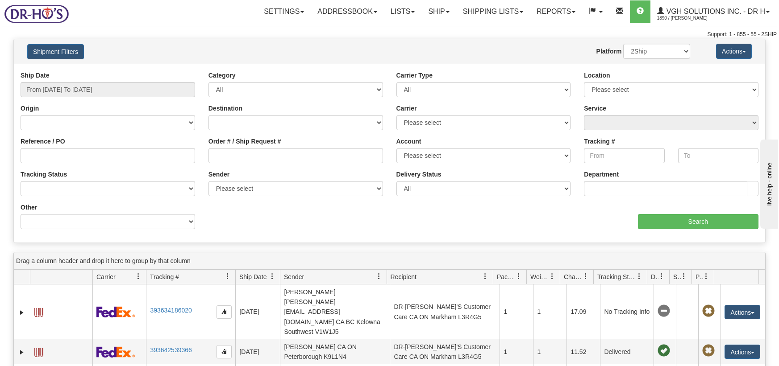
click at [531, 227] on div "aaa Search" at bounding box center [578, 216] width 376 height 26
click at [652, 96] on select "Please select Markham Queen City Distribution Costco.ca Canada Returns" at bounding box center [671, 89] width 174 height 15
drag, startPoint x: 601, startPoint y: 215, endPoint x: 606, endPoint y: 214, distance: 5.4
click at [601, 216] on div "aaa Search" at bounding box center [578, 216] width 376 height 26
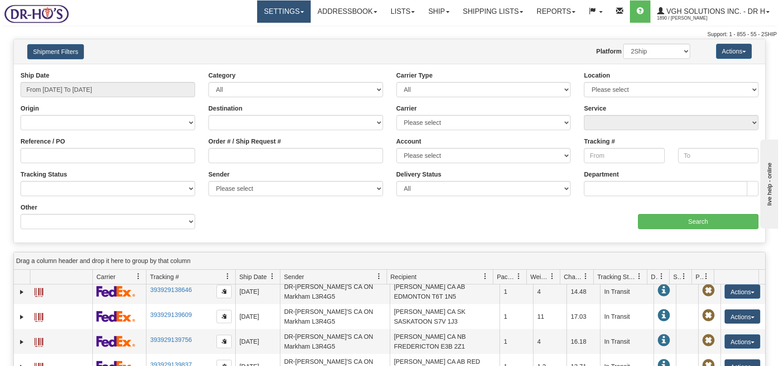
click at [271, 15] on link "Settings" at bounding box center [284, 11] width 54 height 22
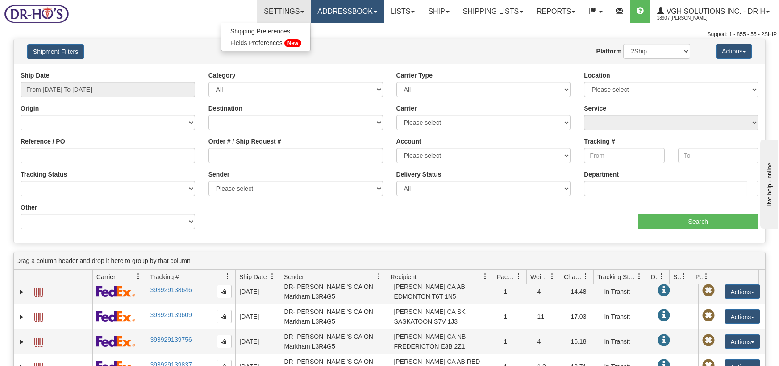
click at [334, 17] on link "Addressbook" at bounding box center [347, 11] width 73 height 22
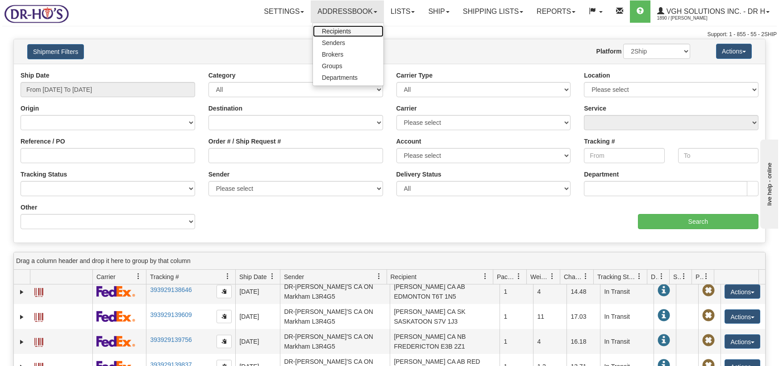
click at [339, 33] on span "Recipients" at bounding box center [336, 31] width 29 height 7
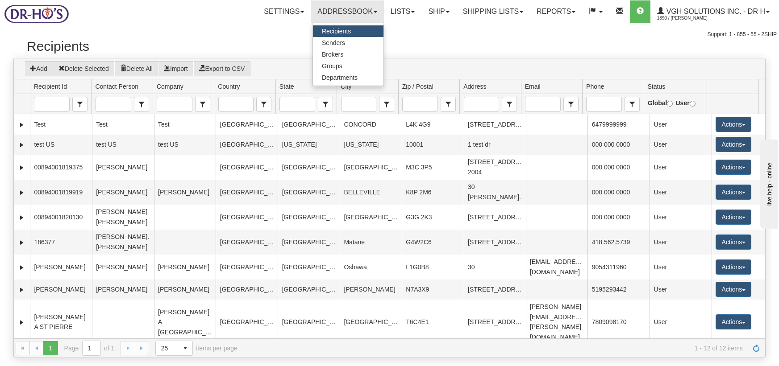
drag, startPoint x: 601, startPoint y: 44, endPoint x: 607, endPoint y: 37, distance: 8.9
click at [602, 44] on h2 "Recipients" at bounding box center [389, 46] width 725 height 15
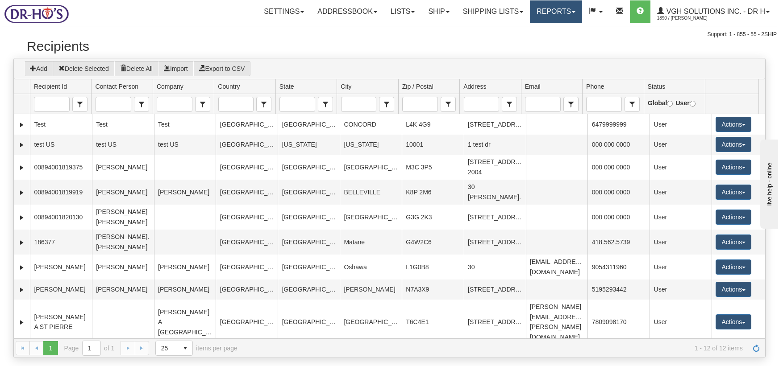
click at [568, 13] on link "Reports" at bounding box center [556, 11] width 52 height 22
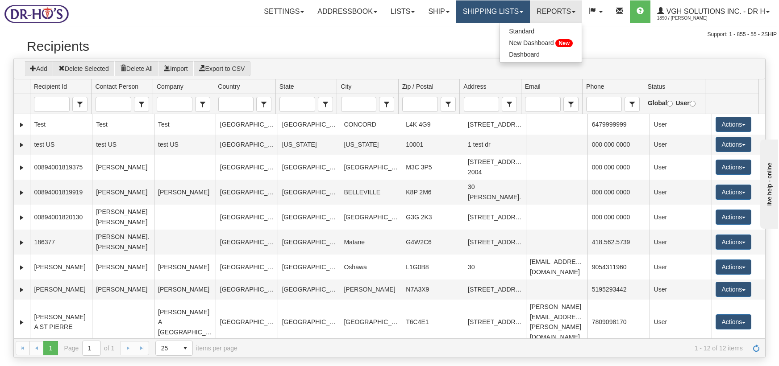
drag, startPoint x: 502, startPoint y: 0, endPoint x: 497, endPoint y: 6, distance: 7.3
click at [502, 0] on nav "Toggle navigation Settings Shipping Preferences Fields Preferences New Groups" at bounding box center [457, 11] width 639 height 23
click at [495, 6] on link "Shipping lists" at bounding box center [493, 11] width 74 height 22
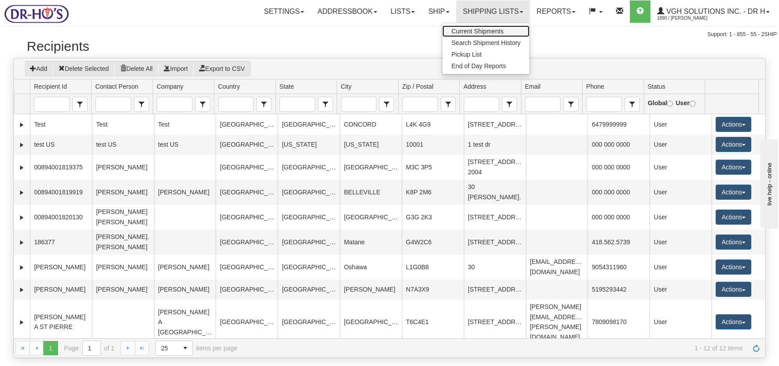
click at [489, 32] on span "Current Shipments" at bounding box center [477, 31] width 52 height 7
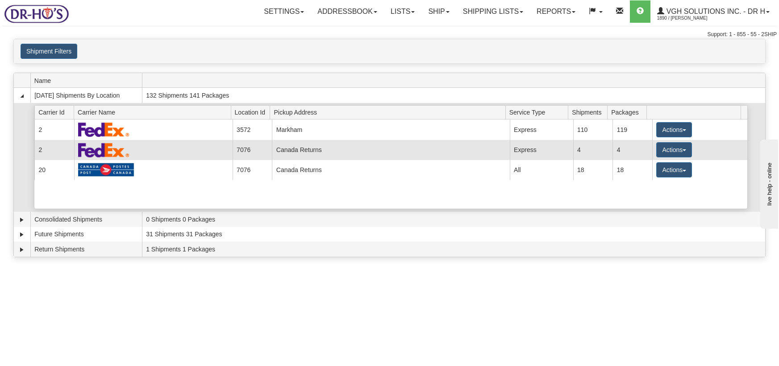
click at [523, 156] on td "Express" at bounding box center [541, 150] width 63 height 20
click at [534, 149] on td "Express" at bounding box center [541, 150] width 63 height 20
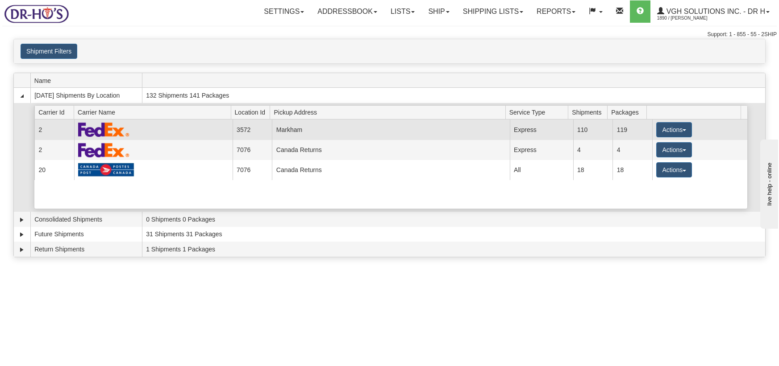
click at [624, 129] on td "119" at bounding box center [632, 130] width 40 height 20
click at [612, 128] on td "119" at bounding box center [632, 130] width 40 height 20
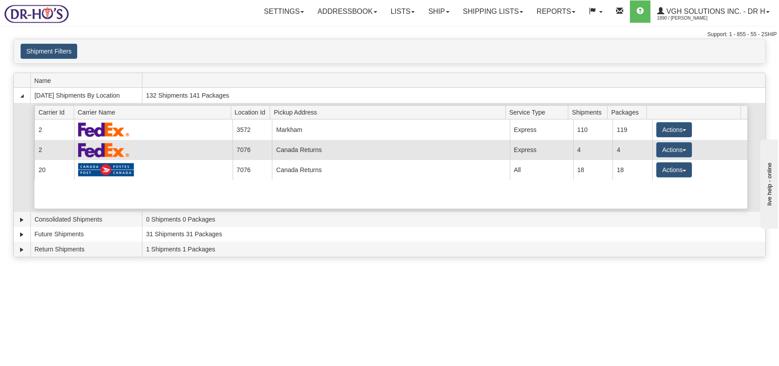
click at [63, 149] on td "2" at bounding box center [54, 150] width 40 height 20
drag, startPoint x: 46, startPoint y: 151, endPoint x: 132, endPoint y: 147, distance: 86.2
click at [46, 151] on td "2" at bounding box center [54, 150] width 40 height 20
click at [175, 150] on td at bounding box center [153, 150] width 158 height 20
drag, startPoint x: 175, startPoint y: 150, endPoint x: 184, endPoint y: 150, distance: 8.5
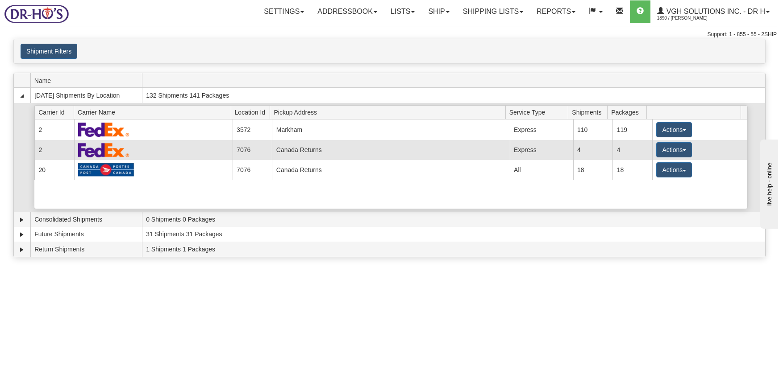
click at [175, 150] on td at bounding box center [153, 150] width 158 height 20
click at [323, 152] on td "Canada Returns" at bounding box center [390, 150] width 237 height 20
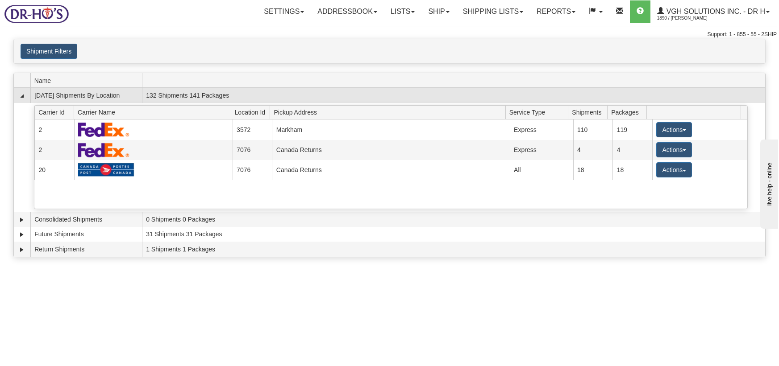
click at [195, 90] on td "132 Shipments 141 Packages" at bounding box center [453, 95] width 623 height 15
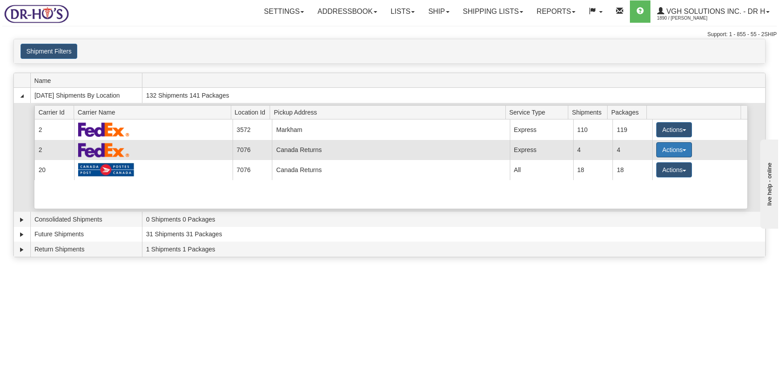
click at [668, 152] on button "Actions" at bounding box center [674, 149] width 36 height 15
click at [655, 167] on link "Details" at bounding box center [655, 167] width 71 height 12
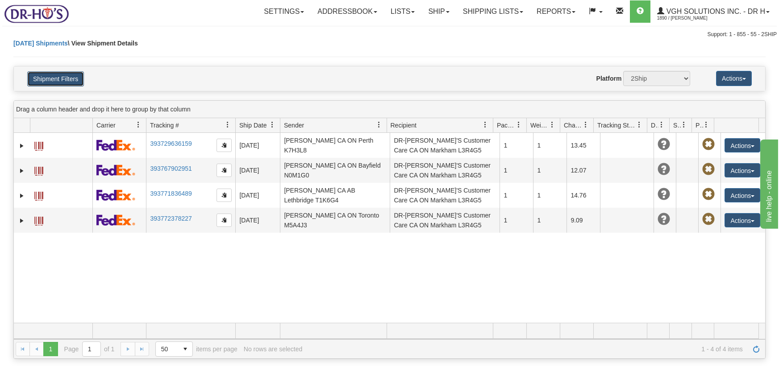
click at [42, 78] on button "Shipment Filters" at bounding box center [55, 78] width 57 height 15
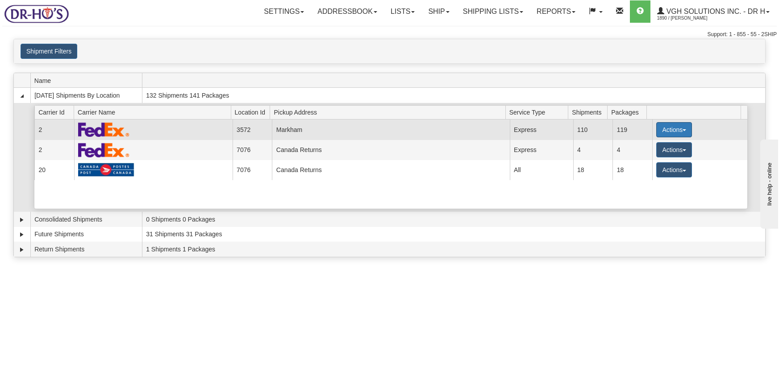
click at [656, 131] on button "Actions" at bounding box center [674, 129] width 36 height 15
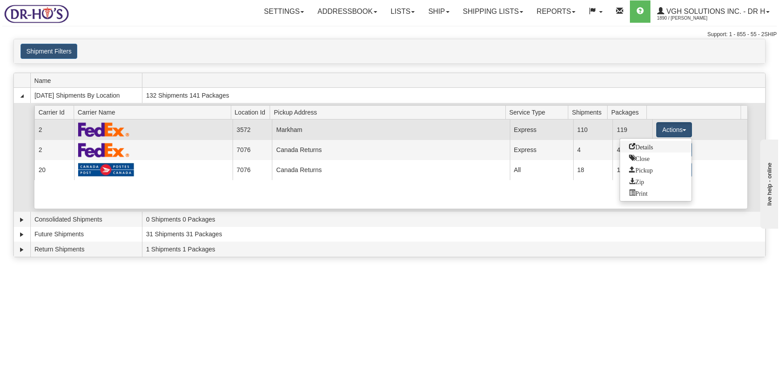
click at [653, 149] on span "Details" at bounding box center [641, 146] width 24 height 6
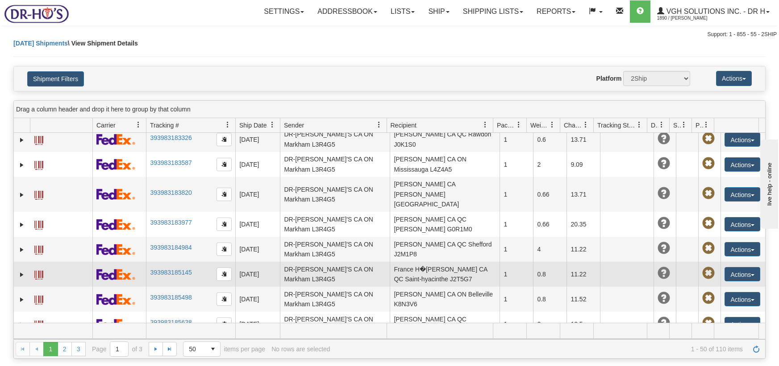
scroll to position [1026, 0]
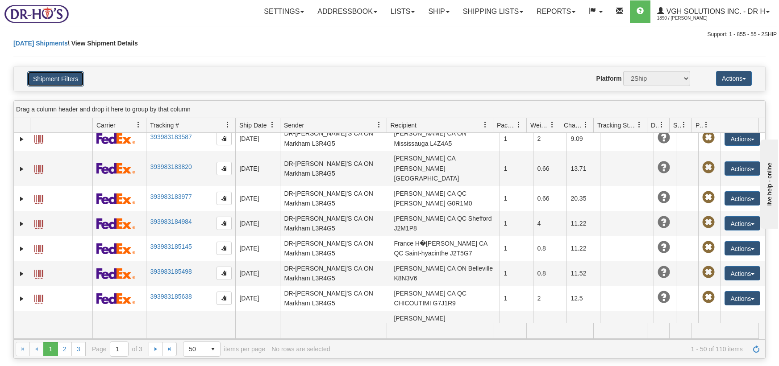
click at [74, 75] on button "Shipment Filters" at bounding box center [55, 78] width 57 height 15
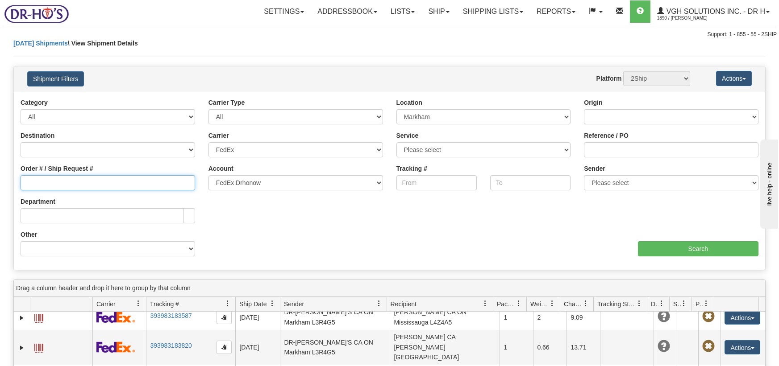
click at [61, 182] on input "Order # / Ship Request #" at bounding box center [108, 182] width 174 height 15
paste input "Lindsay Sievewright"
type input "Lindsay Sievewright"
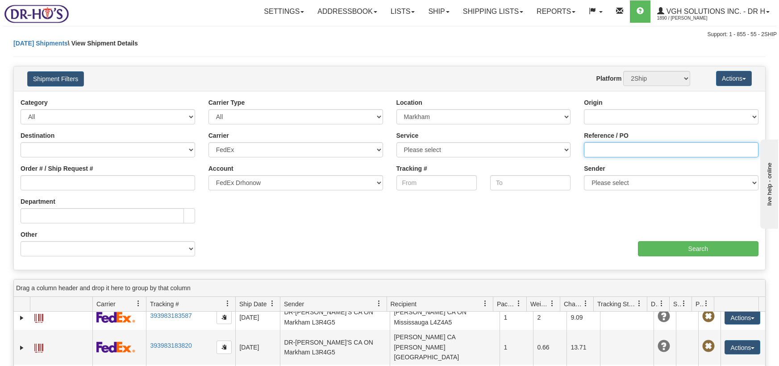
click at [611, 142] on input "Reference / PO" at bounding box center [671, 149] width 174 height 15
paste input "1207300"
type input "1207300"
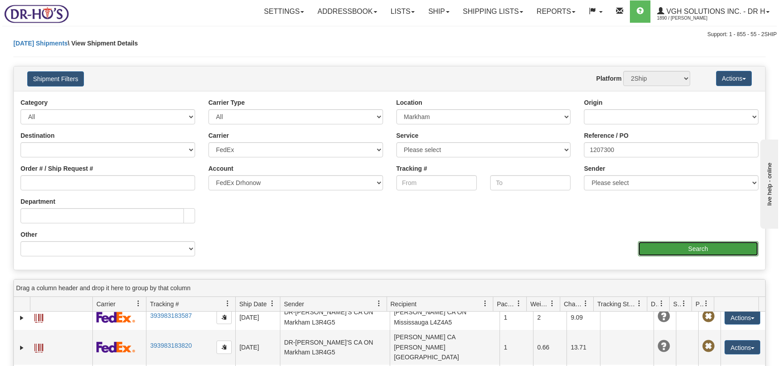
click at [661, 249] on input "Search" at bounding box center [698, 248] width 120 height 15
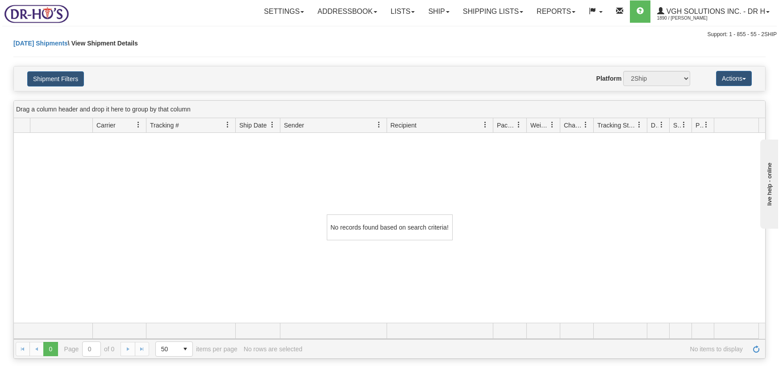
scroll to position [0, 0]
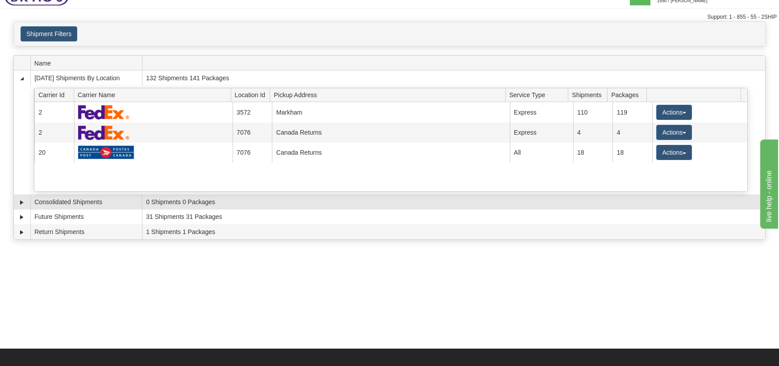
scroll to position [89, 0]
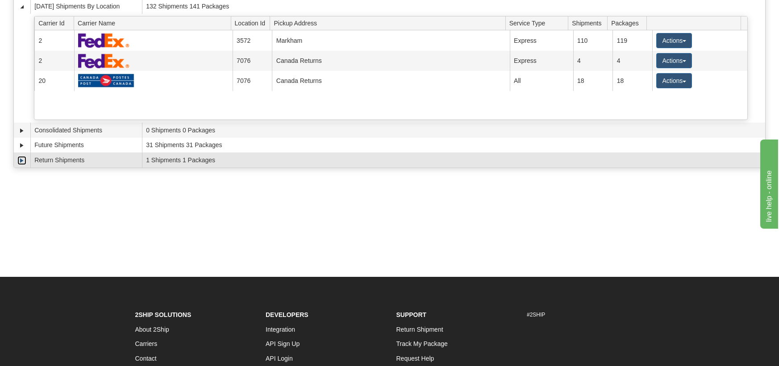
click at [22, 161] on link "Expand" at bounding box center [21, 160] width 9 height 9
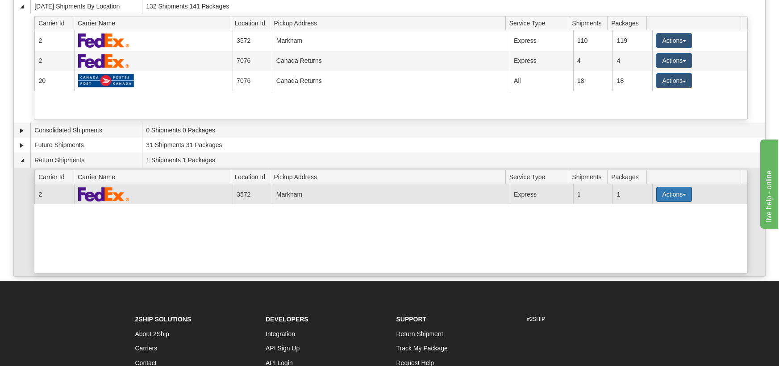
click at [656, 192] on button "Actions" at bounding box center [674, 194] width 36 height 15
click at [644, 213] on span "Details" at bounding box center [641, 211] width 24 height 6
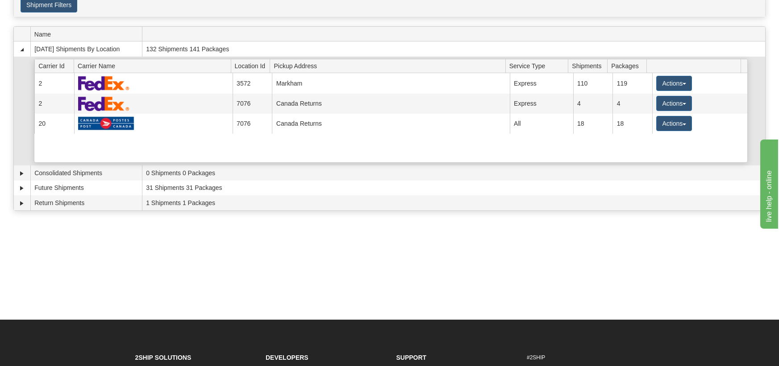
scroll to position [44, 0]
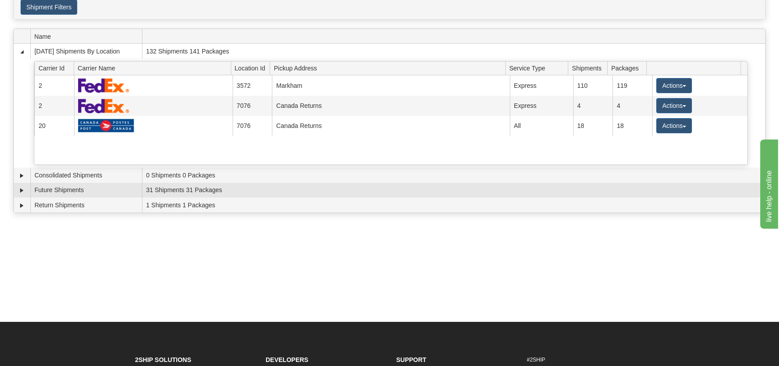
click at [257, 190] on td "31 Shipments 31 Packages" at bounding box center [453, 190] width 623 height 15
click at [21, 189] on link "Expand" at bounding box center [21, 190] width 9 height 9
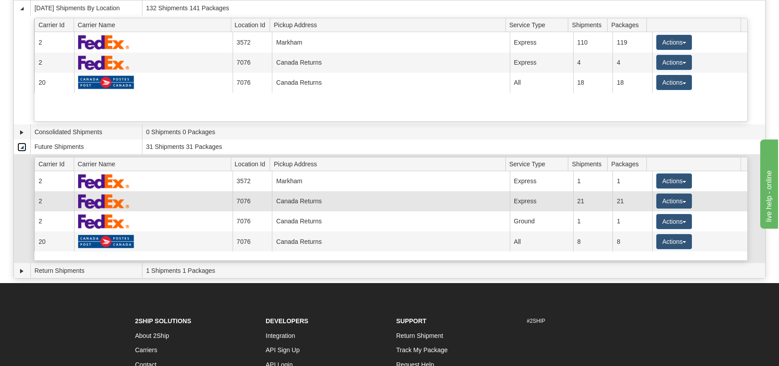
scroll to position [89, 0]
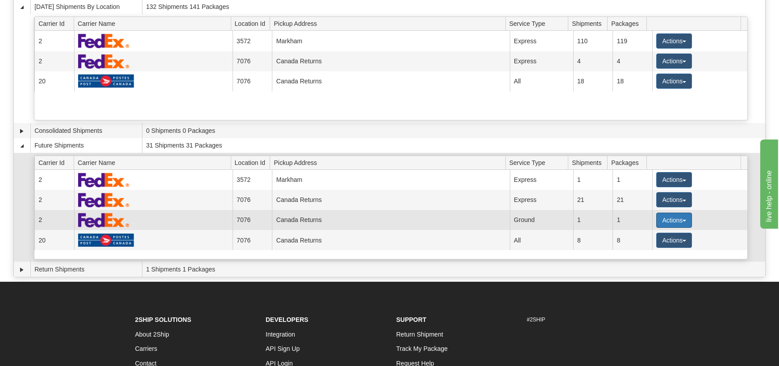
click at [665, 224] on button "Actions" at bounding box center [674, 220] width 36 height 15
click at [653, 236] on span "Details" at bounding box center [641, 237] width 24 height 6
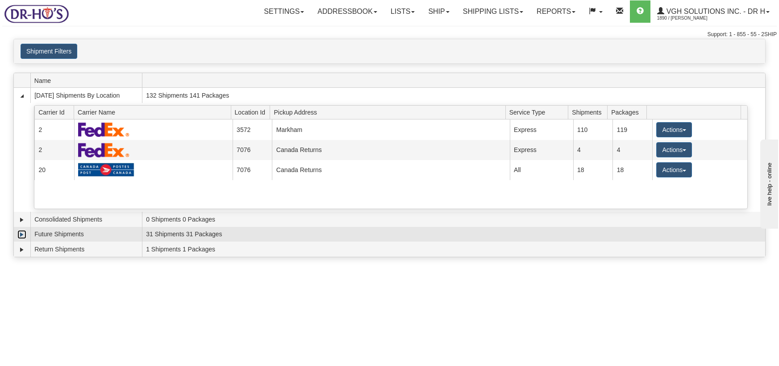
click at [22, 232] on link "Expand" at bounding box center [21, 234] width 9 height 9
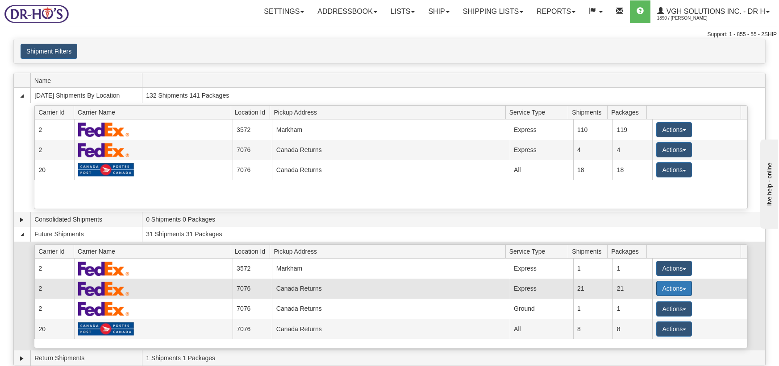
click at [664, 289] on button "Actions" at bounding box center [674, 288] width 36 height 15
click at [651, 305] on span "Details" at bounding box center [641, 305] width 24 height 6
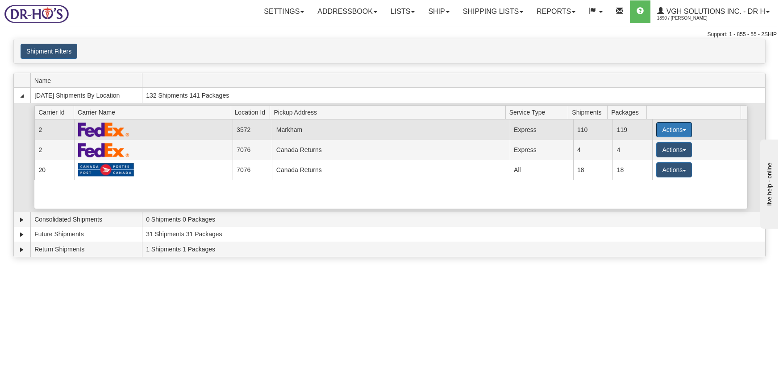
click at [656, 129] on button "Actions" at bounding box center [674, 129] width 36 height 15
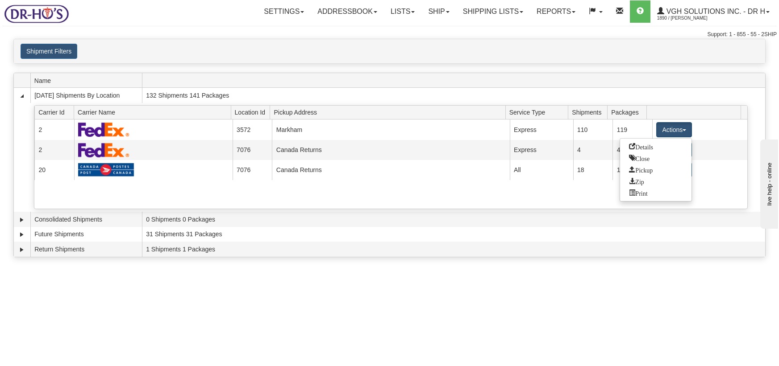
click at [311, 309] on div "Toggle navigation Settings Shipping Preferences Fields Preferences New Recipien…" at bounding box center [389, 183] width 779 height 366
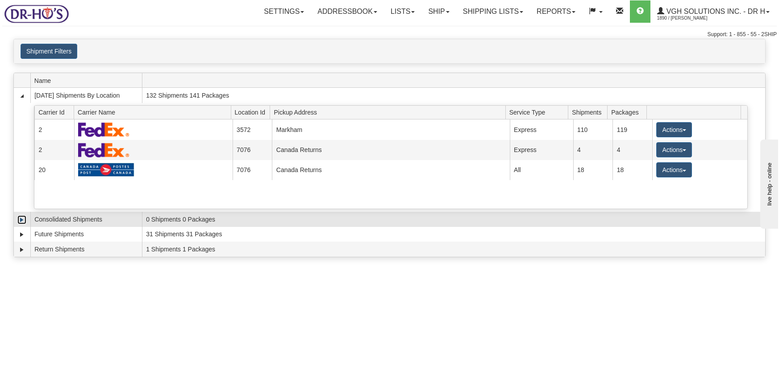
click at [18, 220] on link "Expand" at bounding box center [21, 220] width 9 height 9
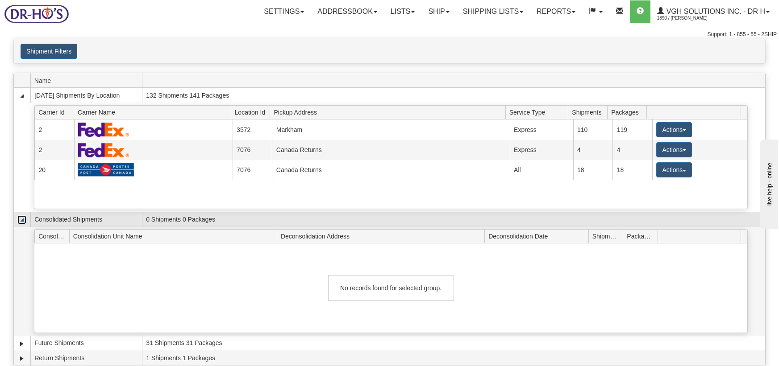
click at [20, 219] on link "Collapse" at bounding box center [21, 220] width 9 height 9
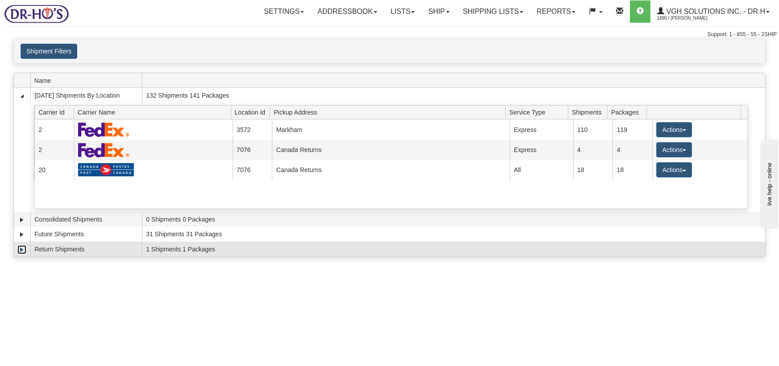
click at [24, 251] on link "Expand" at bounding box center [21, 249] width 9 height 9
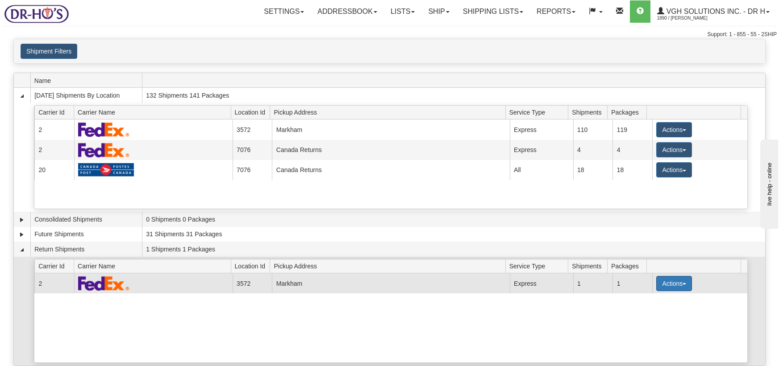
click at [656, 286] on button "Actions" at bounding box center [674, 283] width 36 height 15
click at [652, 299] on span "Details" at bounding box center [641, 300] width 24 height 6
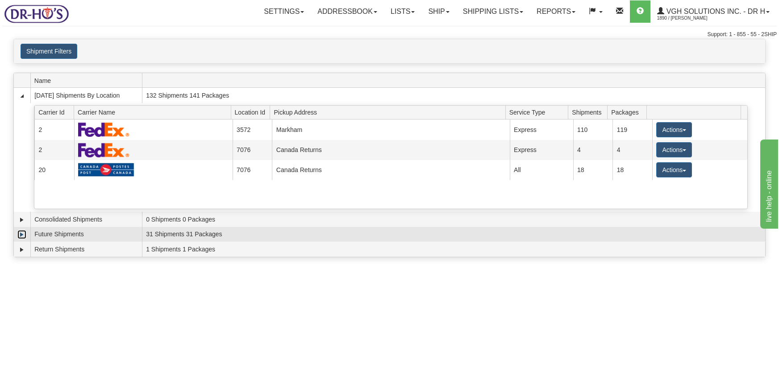
click at [21, 237] on link "Expand" at bounding box center [21, 234] width 9 height 9
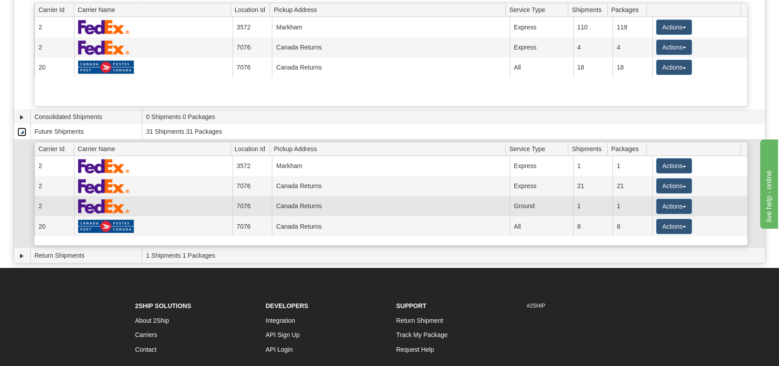
scroll to position [134, 0]
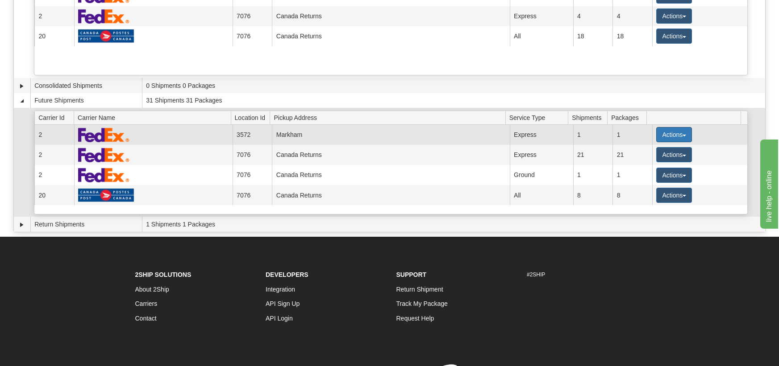
click at [659, 133] on button "Actions" at bounding box center [674, 134] width 36 height 15
click at [652, 151] on span "Details" at bounding box center [641, 151] width 24 height 6
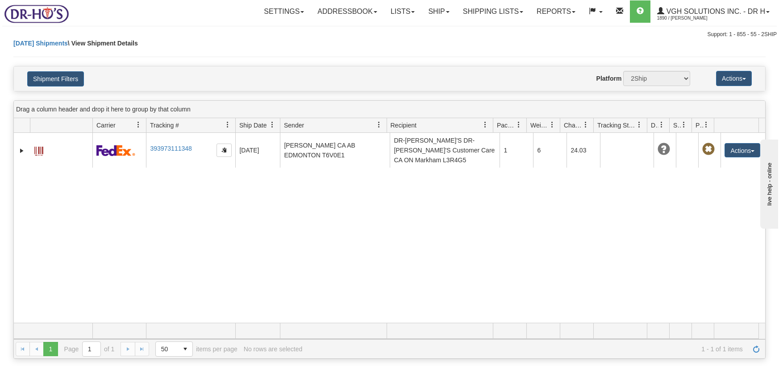
click at [705, 125] on span at bounding box center [705, 124] width 7 height 7
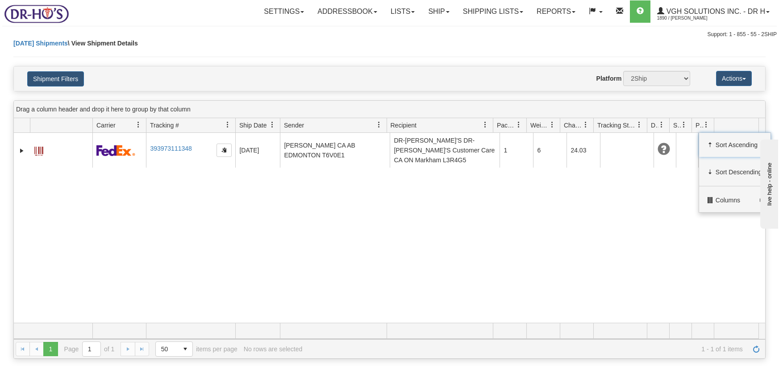
click at [698, 125] on span "Pickup Status" at bounding box center [699, 125] width 8 height 9
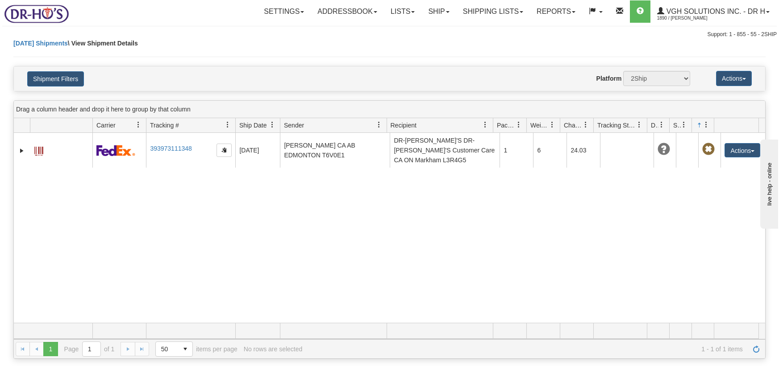
click at [699, 127] on link at bounding box center [705, 124] width 15 height 15
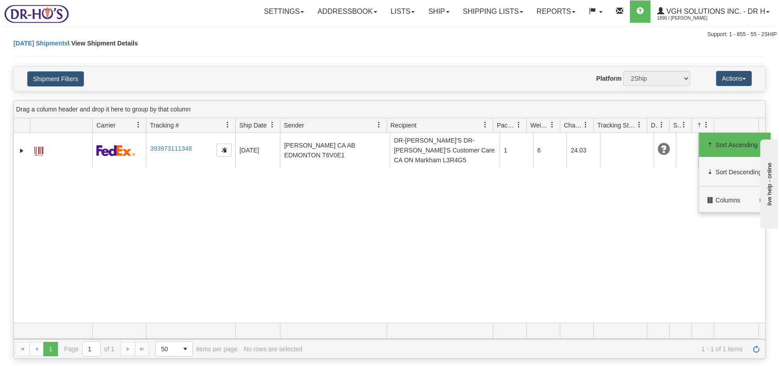
click at [659, 197] on div "31732602 1890 393973111348 10/16/2025 10/06/2025 09:04:24 PM Lindsay Sievewrigh…" at bounding box center [389, 228] width 751 height 190
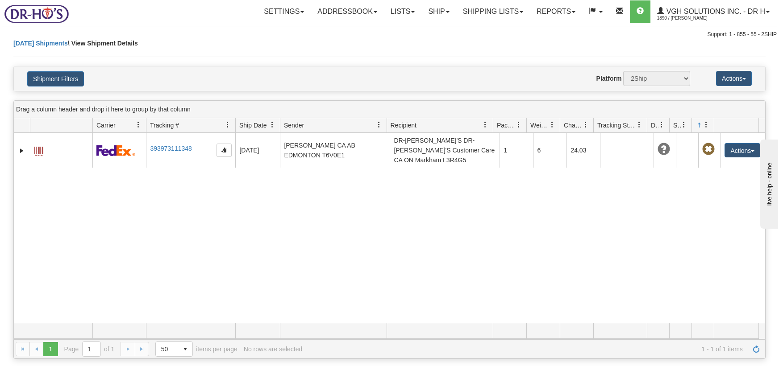
click at [703, 125] on span at bounding box center [705, 124] width 7 height 7
click at [385, 211] on div "31732602 1890 393973111348 10/16/2025 10/06/2025 09:04:24 PM Lindsay Sievewrigh…" at bounding box center [389, 228] width 751 height 190
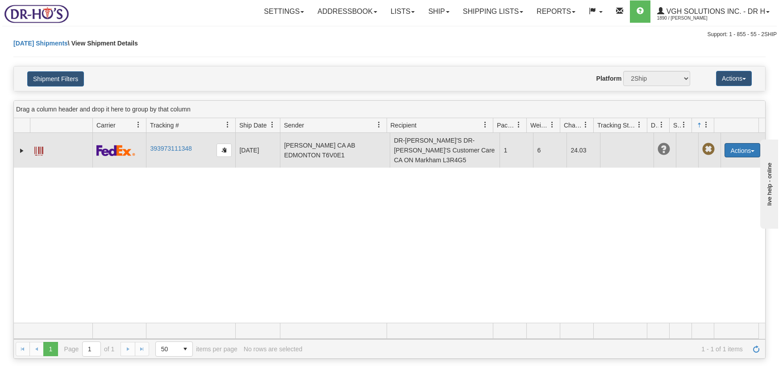
click at [728, 143] on button "Actions" at bounding box center [742, 150] width 36 height 14
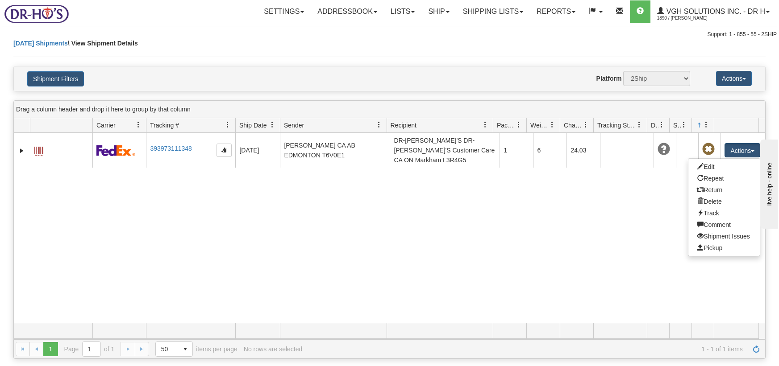
click at [367, 242] on div "31732602 1890 393973111348 10/16/2025 10/06/2025 09:04:24 PM Lindsay Sievewrigh…" at bounding box center [389, 228] width 751 height 190
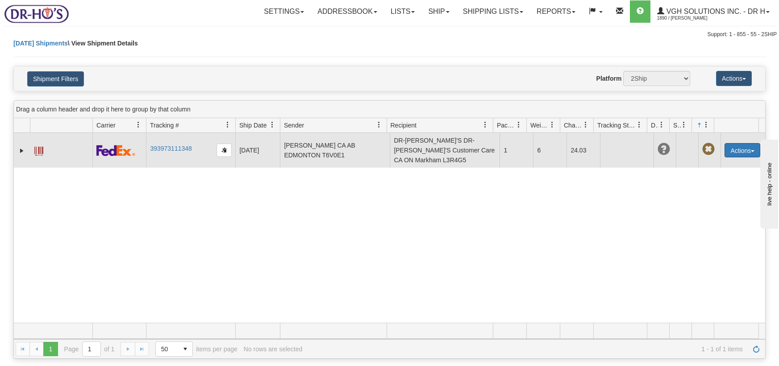
click at [735, 145] on button "Actions" at bounding box center [742, 150] width 36 height 14
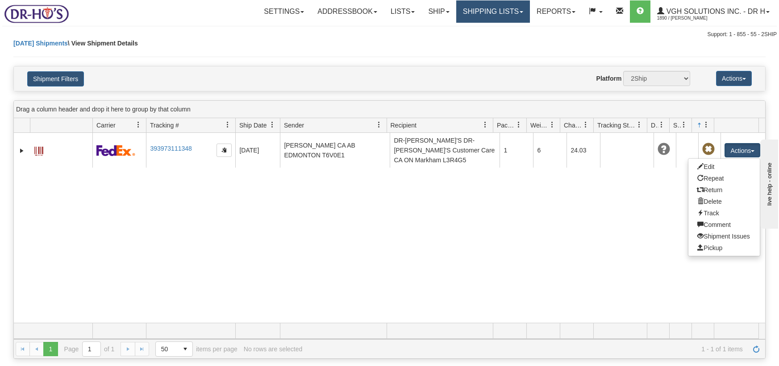
click at [485, 8] on link "Shipping lists" at bounding box center [493, 11] width 74 height 22
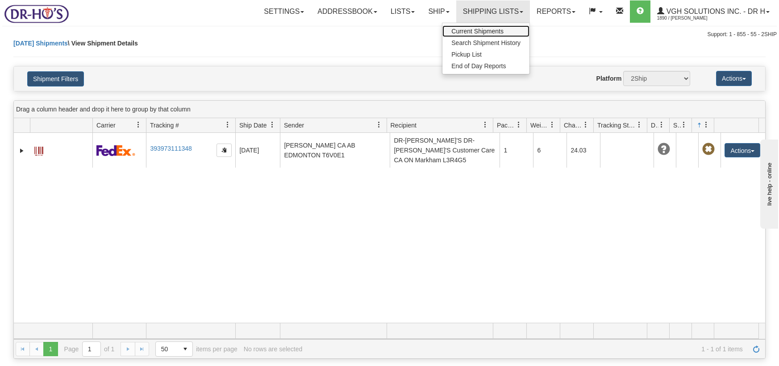
click at [481, 34] on link "Current Shipments" at bounding box center [485, 31] width 87 height 12
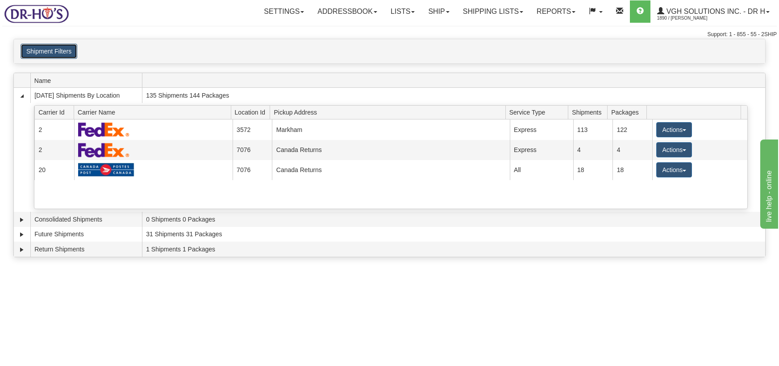
click at [72, 49] on button "Shipment Filters" at bounding box center [49, 51] width 57 height 15
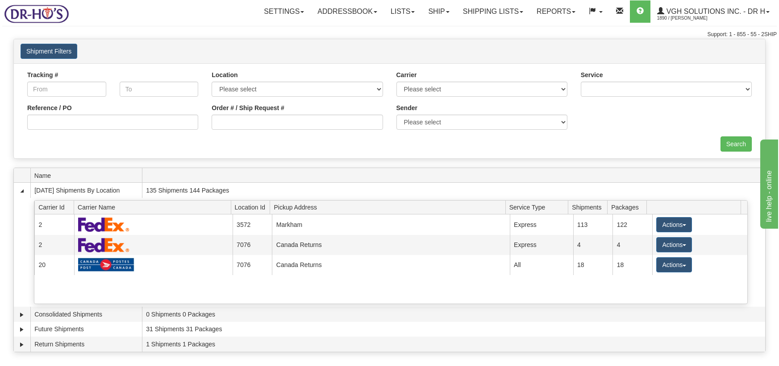
drag, startPoint x: 129, startPoint y: 112, endPoint x: 116, endPoint y: 116, distance: 13.3
click at [129, 112] on div "Reference / PO" at bounding box center [112, 117] width 171 height 26
click at [107, 120] on input "Reference / PO" at bounding box center [112, 122] width 171 height 15
paste input "1207300"
type input "1207300"
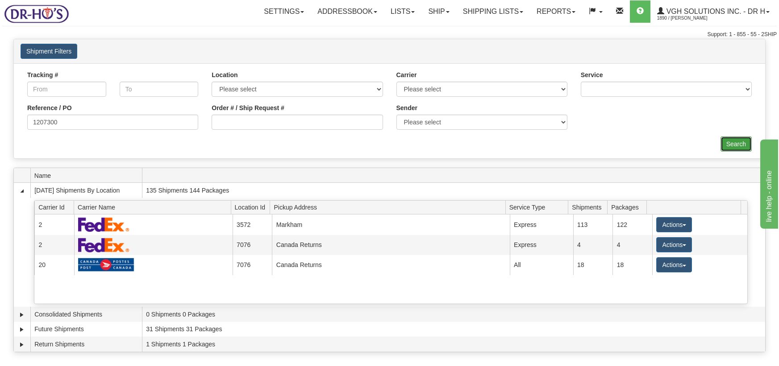
click at [746, 138] on input "Search" at bounding box center [735, 144] width 31 height 15
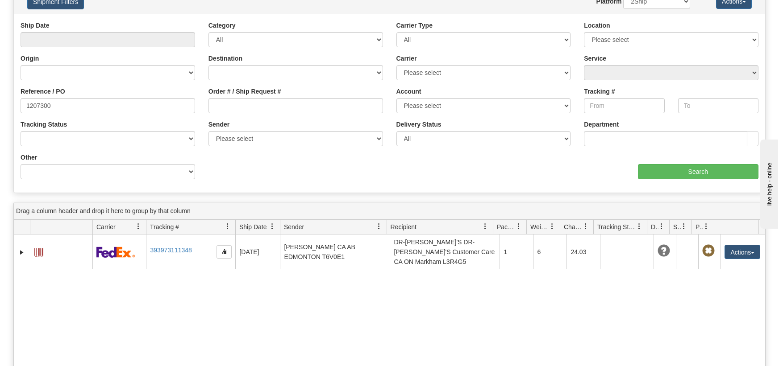
scroll to position [89, 0]
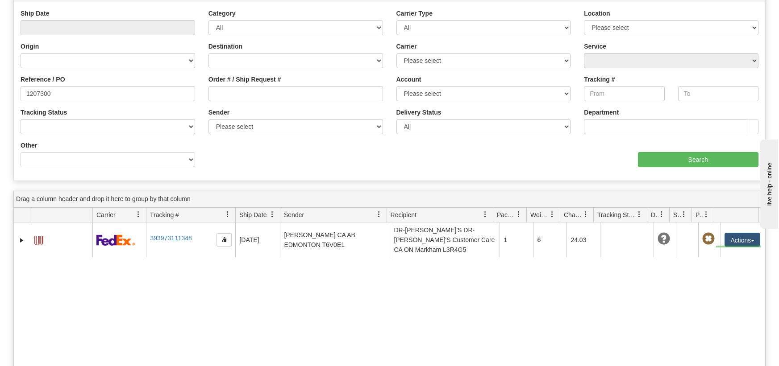
drag, startPoint x: 716, startPoint y: 246, endPoint x: 757, endPoint y: 248, distance: 41.1
click at [757, 248] on div "31732602 1890 393973111348 10/16/2025 10/06/2025 09:04:24 PM Lindsay Sievewrigh…" at bounding box center [389, 318] width 751 height 190
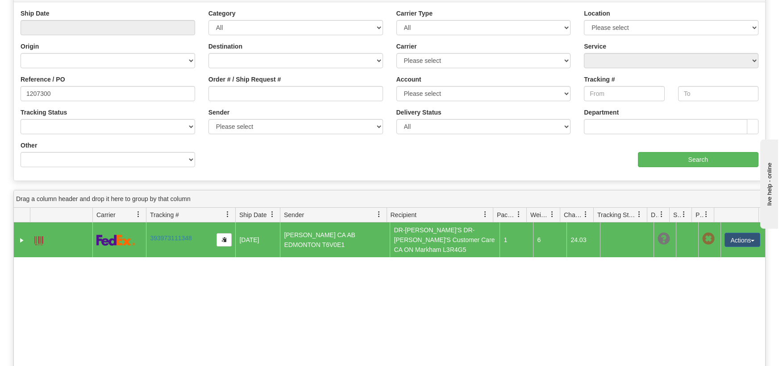
click at [606, 44] on div "Service" at bounding box center [671, 55] width 174 height 26
click at [739, 233] on button "Actions" at bounding box center [742, 240] width 36 height 14
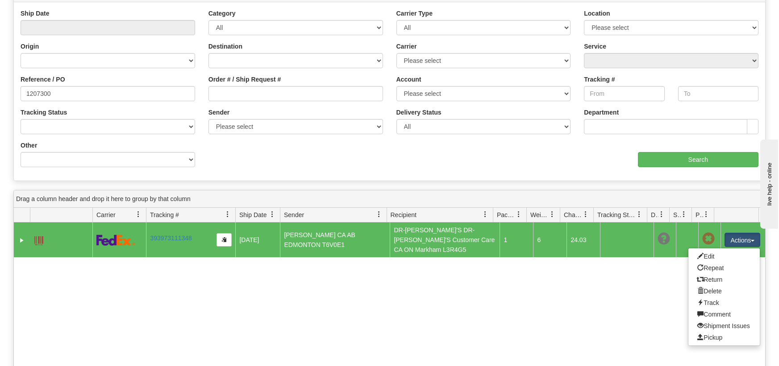
drag, startPoint x: 301, startPoint y: 304, endPoint x: 297, endPoint y: 288, distance: 17.0
click at [302, 304] on div "31732602 1890 393973111348 10/16/2025 10/06/2025 09:04:24 PM Lindsay Sievewrigh…" at bounding box center [389, 318] width 751 height 190
